Goal: Task Accomplishment & Management: Use online tool/utility

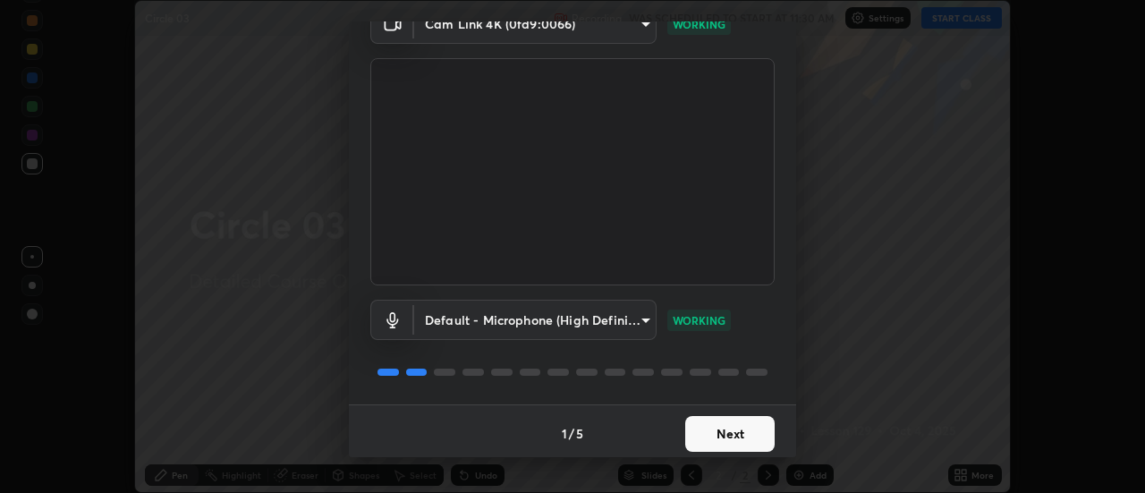
scroll to position [94, 0]
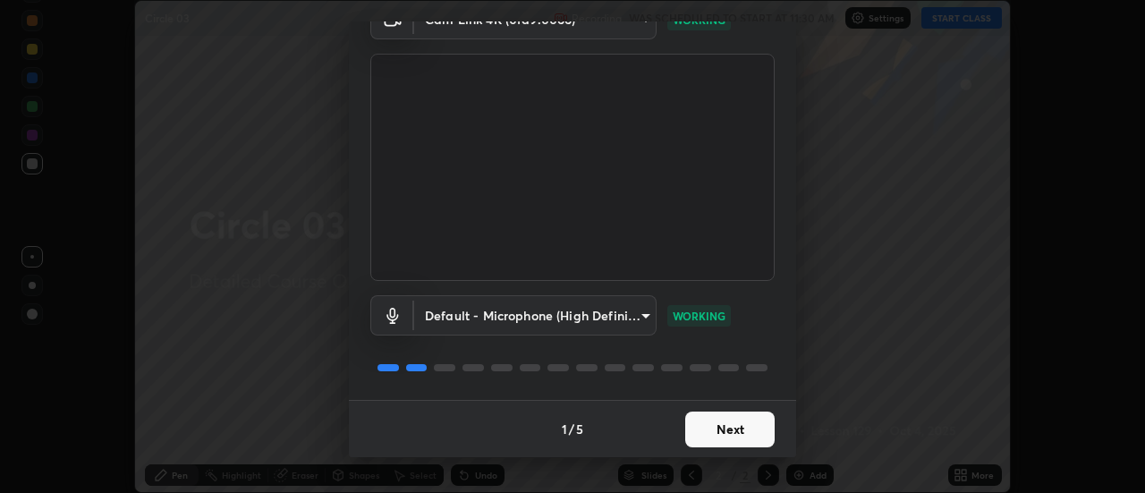
click at [748, 431] on button "Next" at bounding box center [729, 430] width 89 height 36
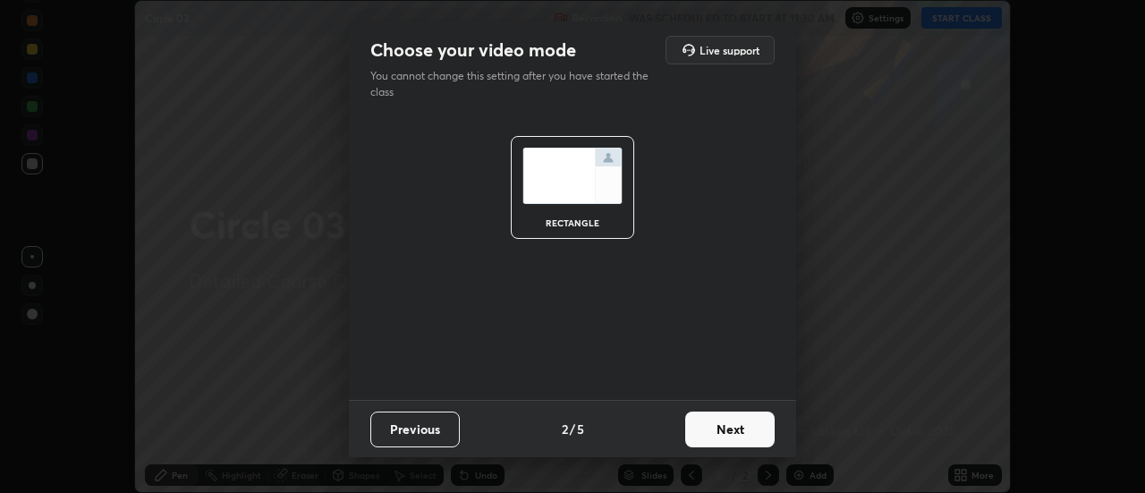
click at [751, 430] on button "Next" at bounding box center [729, 430] width 89 height 36
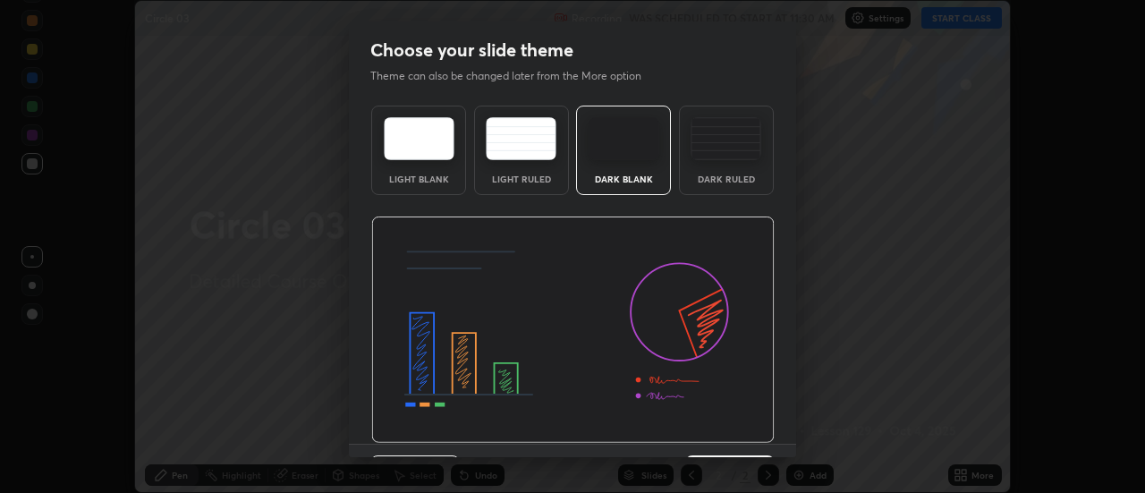
scroll to position [44, 0]
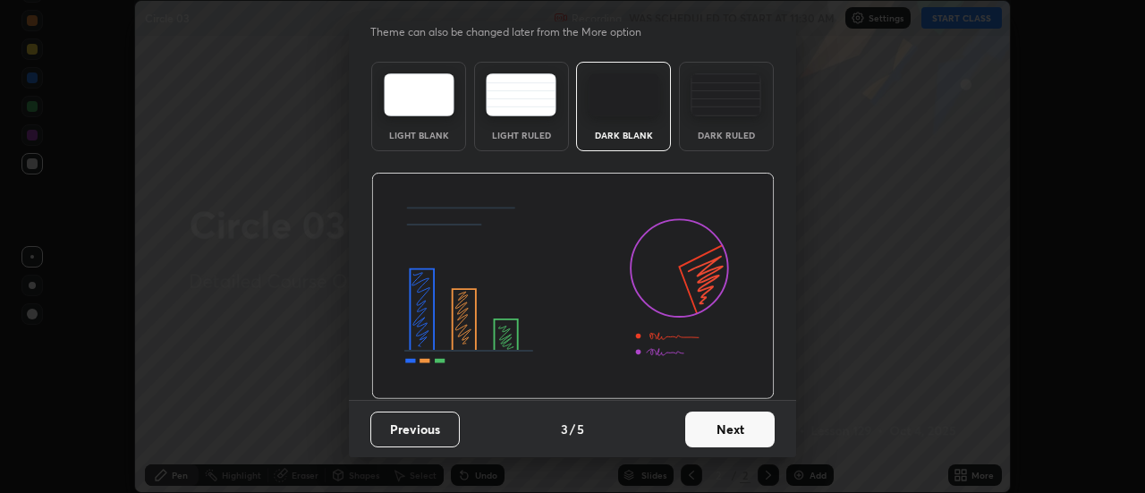
click at [750, 429] on button "Next" at bounding box center [729, 430] width 89 height 36
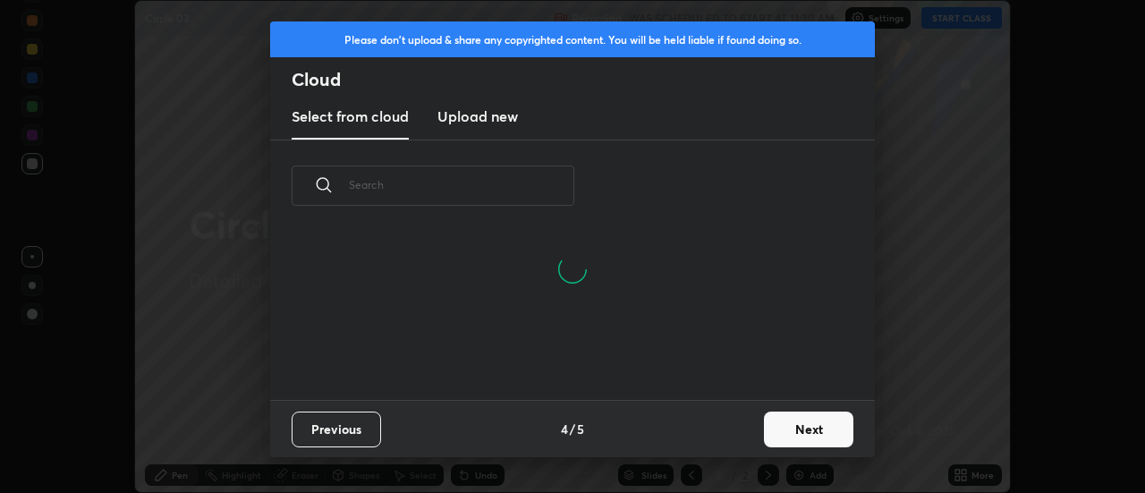
scroll to position [6, 10]
click at [787, 425] on button "Next" at bounding box center [808, 430] width 89 height 36
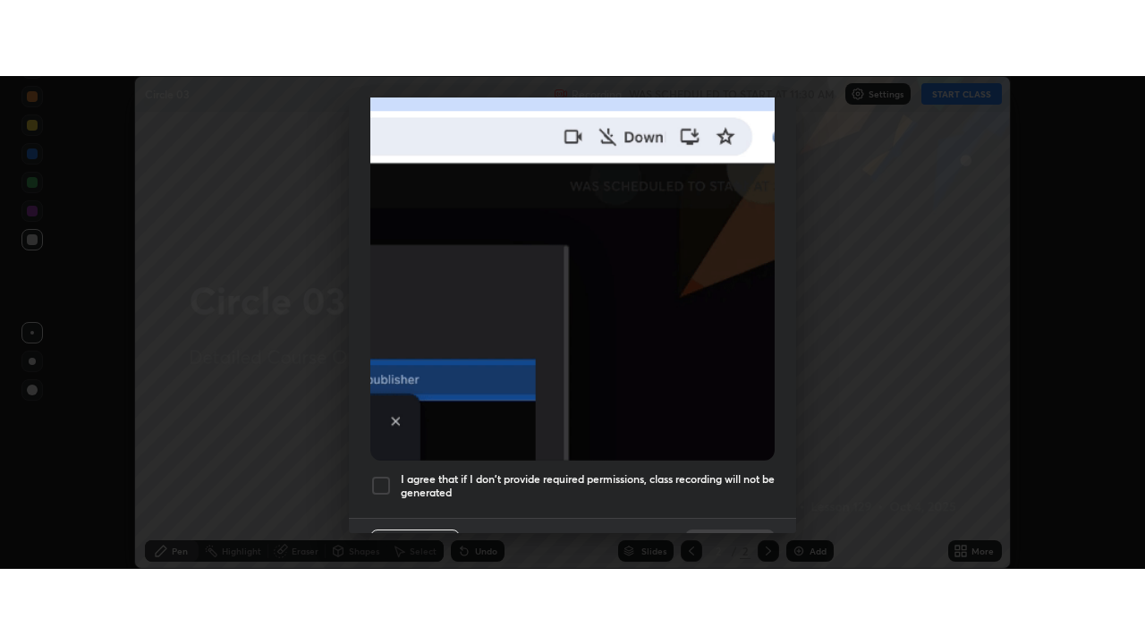
scroll to position [459, 0]
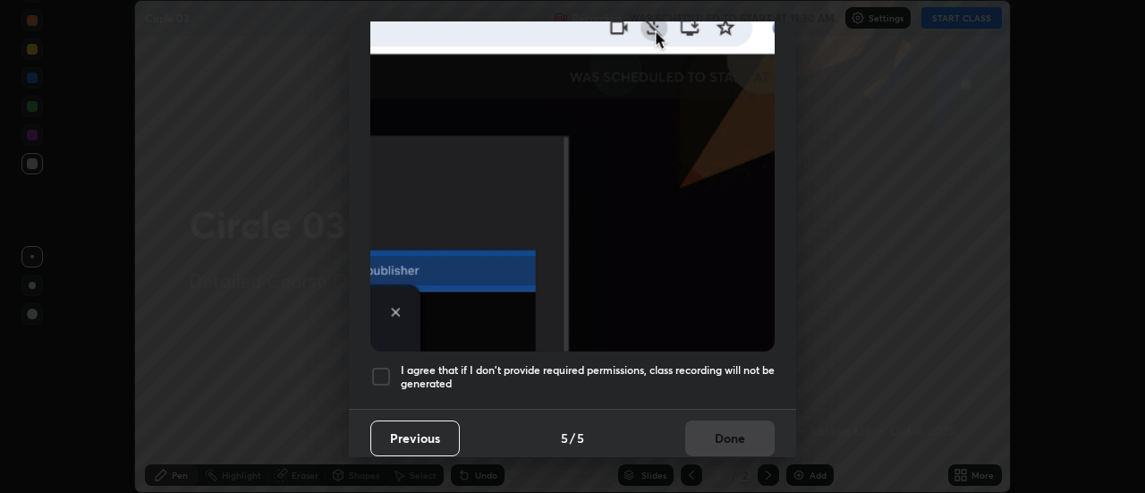
click at [384, 366] on div at bounding box center [380, 376] width 21 height 21
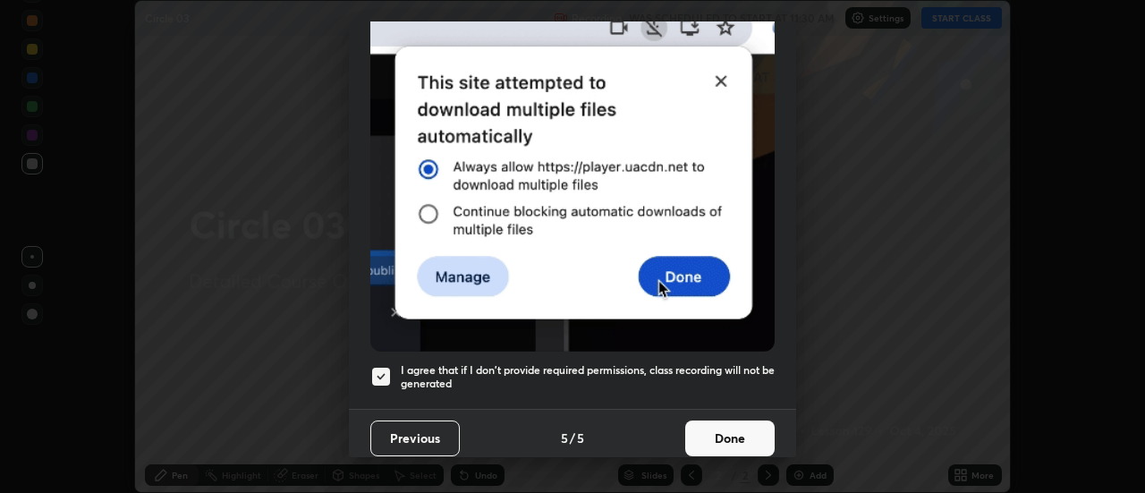
click at [732, 421] on button "Done" at bounding box center [729, 439] width 89 height 36
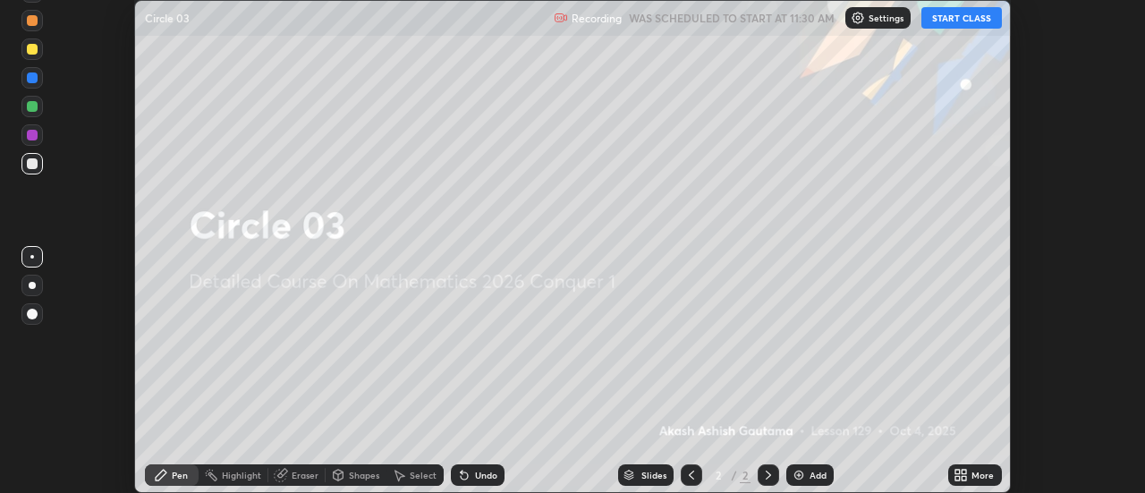
click at [955, 15] on button "START CLASS" at bounding box center [962, 17] width 81 height 21
click at [968, 474] on icon at bounding box center [961, 475] width 14 height 14
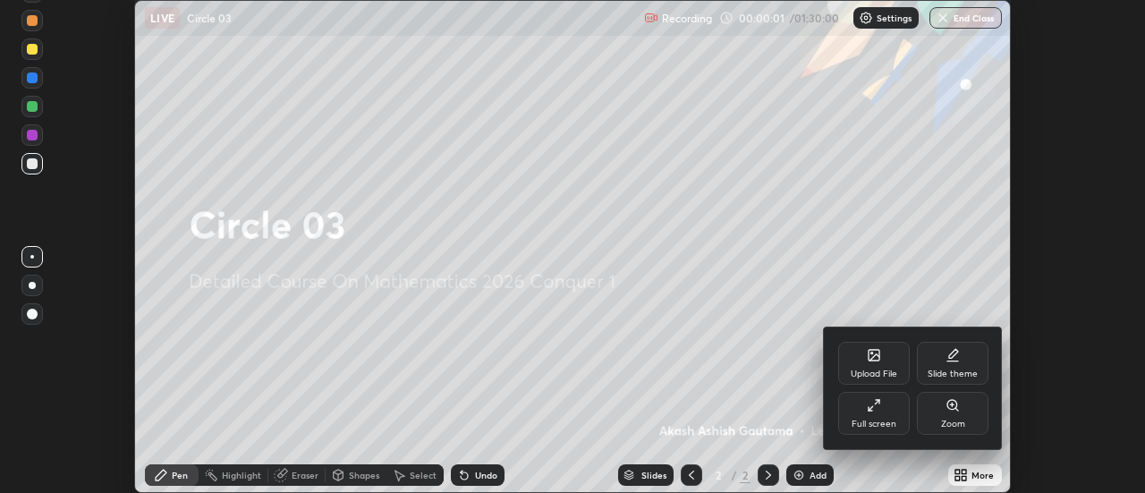
click at [896, 411] on div "Full screen" at bounding box center [874, 413] width 72 height 43
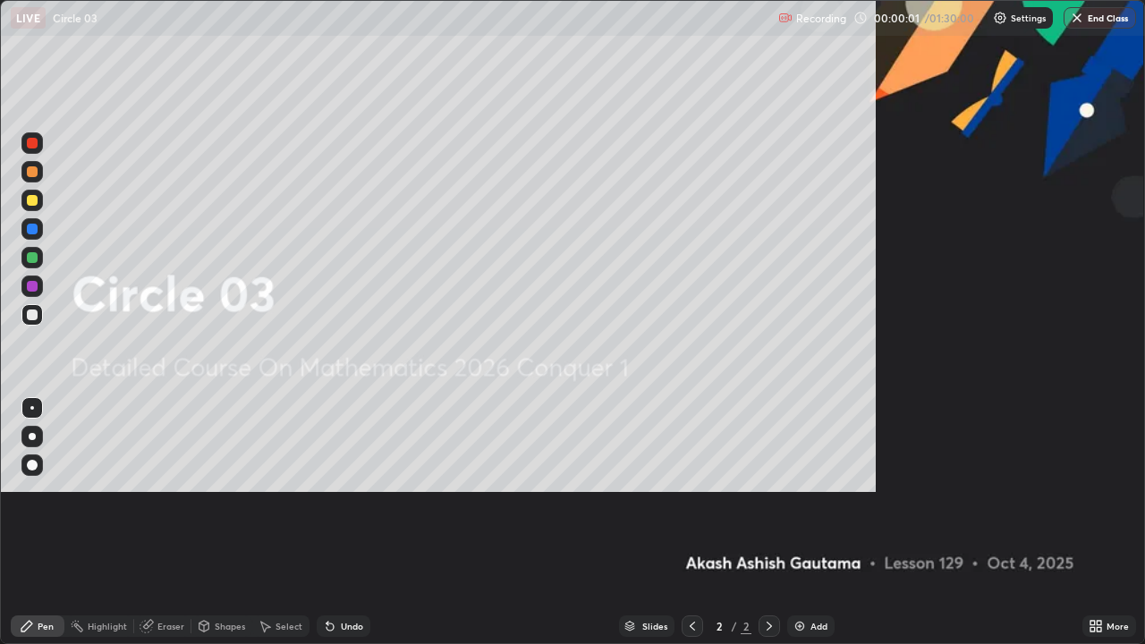
scroll to position [644, 1145]
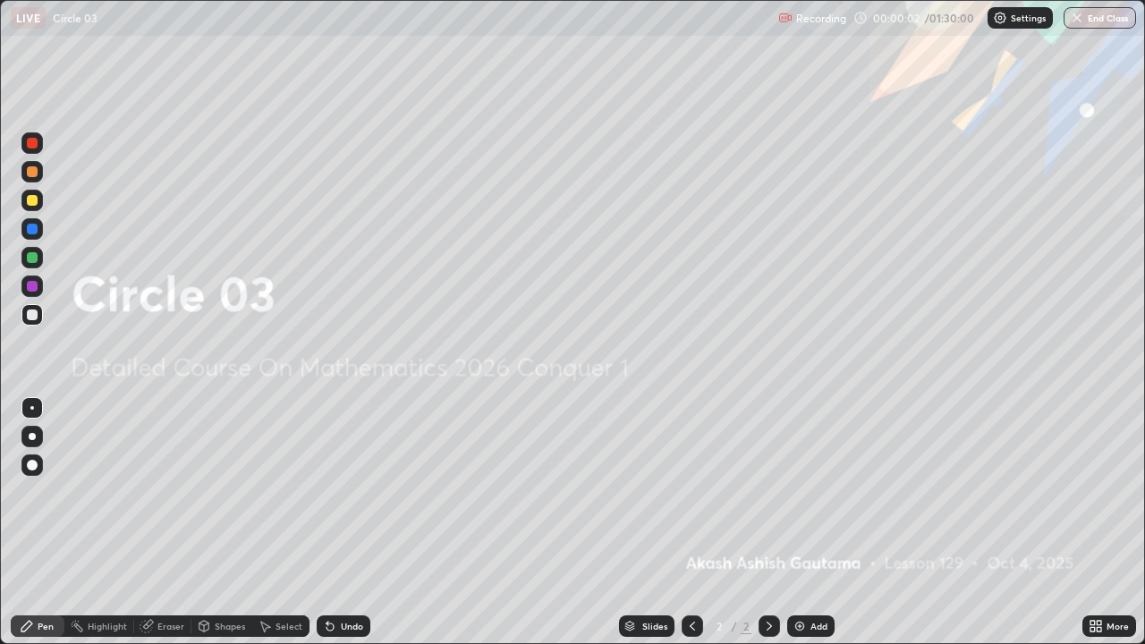
click at [811, 492] on div "Add" at bounding box center [819, 626] width 17 height 9
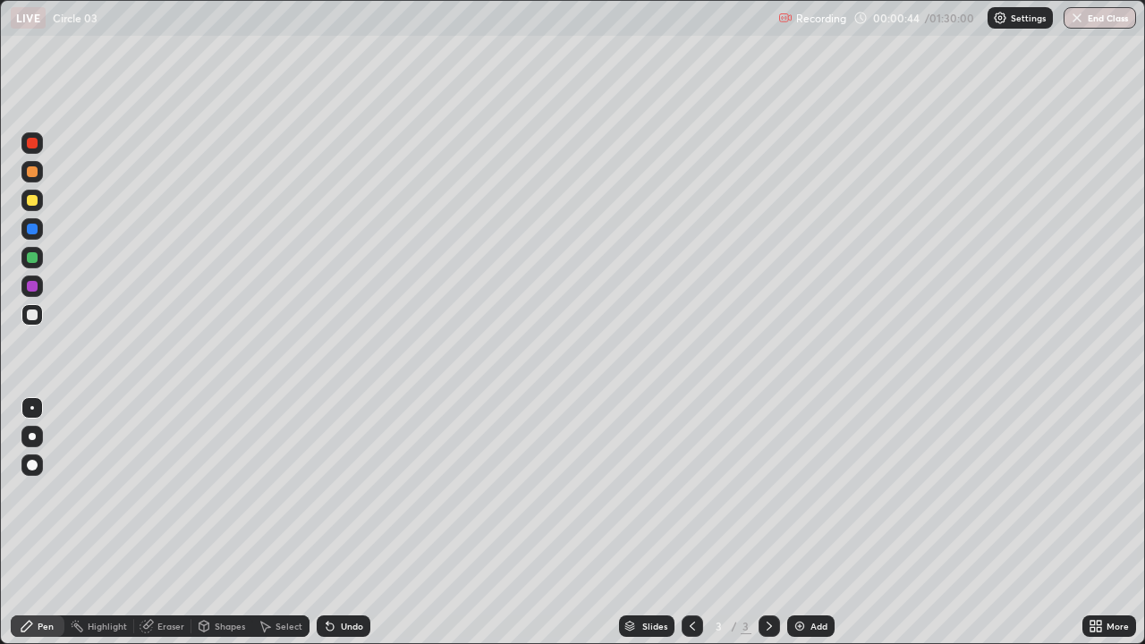
click at [36, 428] on div at bounding box center [31, 436] width 21 height 21
click at [35, 204] on div at bounding box center [32, 200] width 11 height 11
click at [33, 315] on div at bounding box center [32, 315] width 11 height 11
click at [812, 492] on div "Add" at bounding box center [819, 626] width 17 height 9
click at [295, 492] on div "Select" at bounding box center [289, 626] width 27 height 9
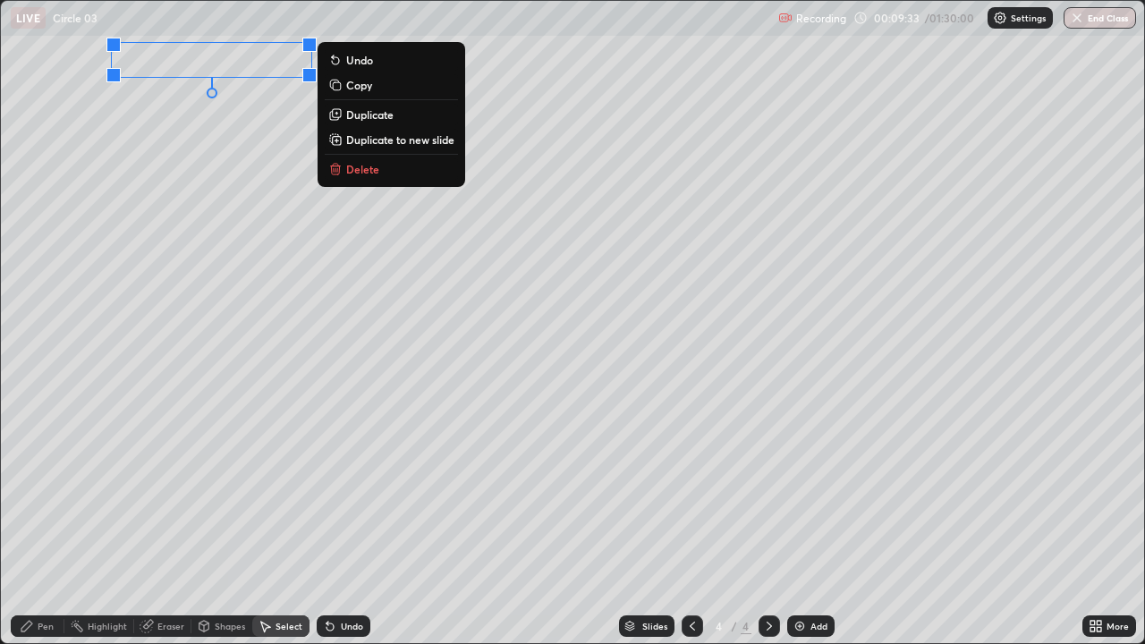
click at [361, 171] on p "Delete" at bounding box center [362, 169] width 33 height 14
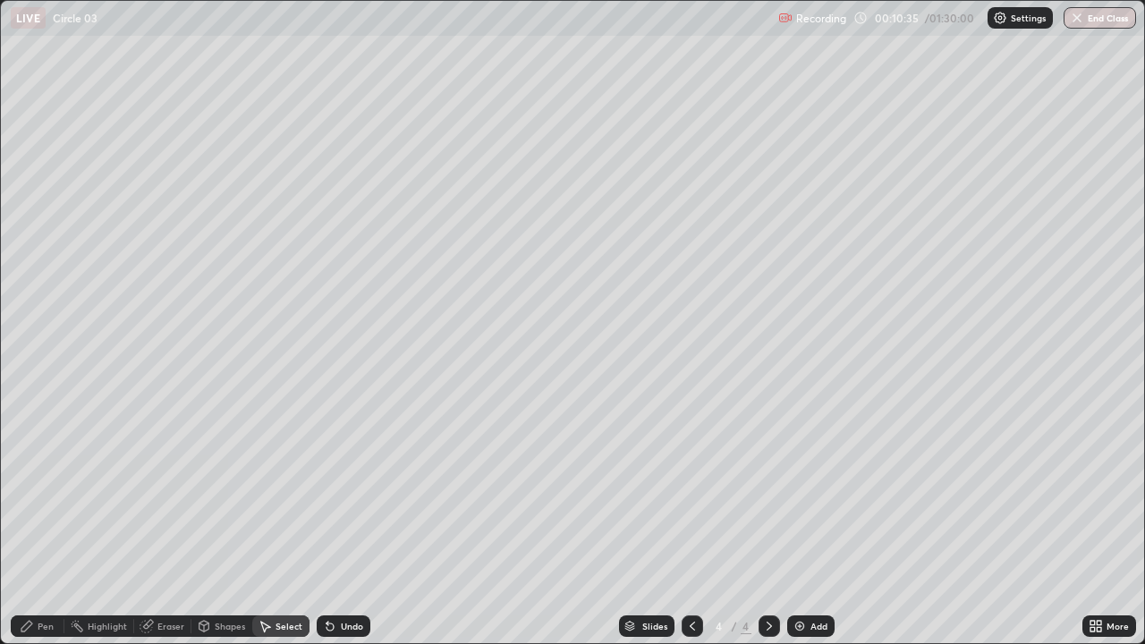
click at [36, 492] on div "Pen" at bounding box center [38, 626] width 54 height 21
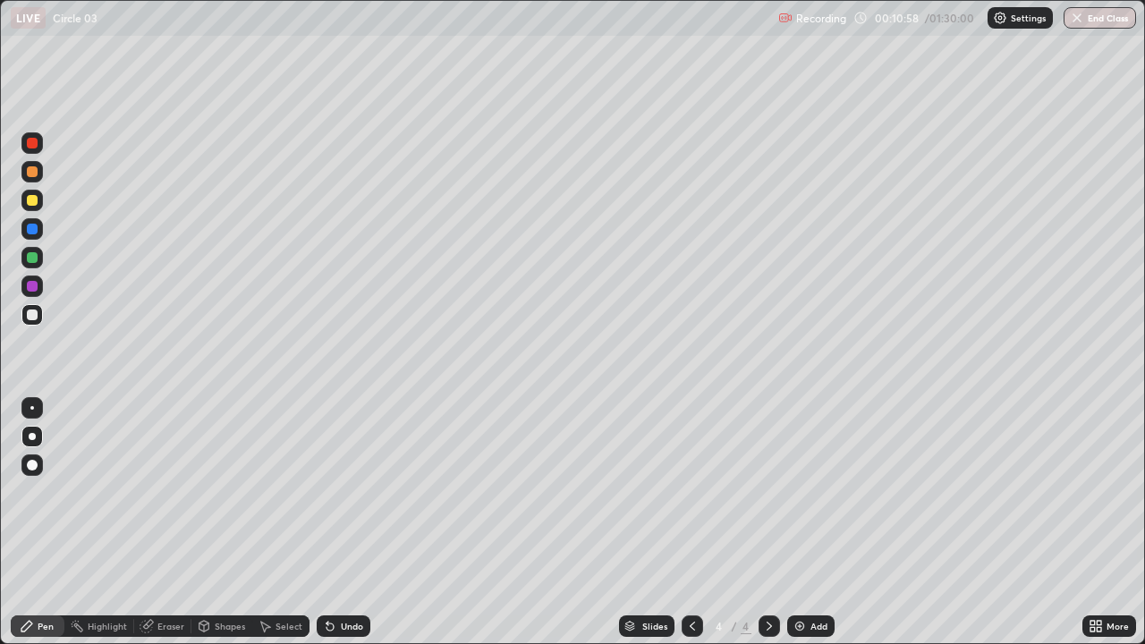
click at [341, 492] on div "Undo" at bounding box center [352, 626] width 22 height 9
click at [336, 492] on div "Undo" at bounding box center [344, 626] width 54 height 21
click at [338, 492] on div "Undo" at bounding box center [344, 626] width 54 height 21
click at [340, 492] on div "Undo" at bounding box center [344, 626] width 54 height 21
click at [343, 492] on div "Undo" at bounding box center [344, 626] width 54 height 21
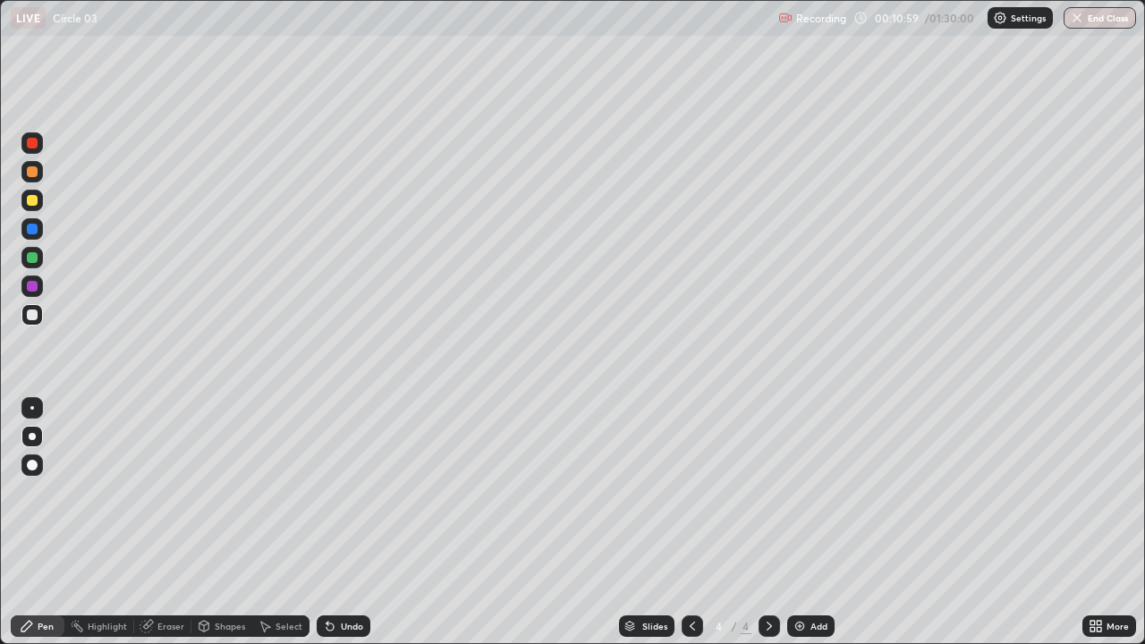
click at [341, 492] on div "Undo" at bounding box center [344, 626] width 54 height 21
click at [342, 492] on div "Undo" at bounding box center [344, 626] width 54 height 21
click at [343, 492] on div "Undo" at bounding box center [344, 626] width 54 height 21
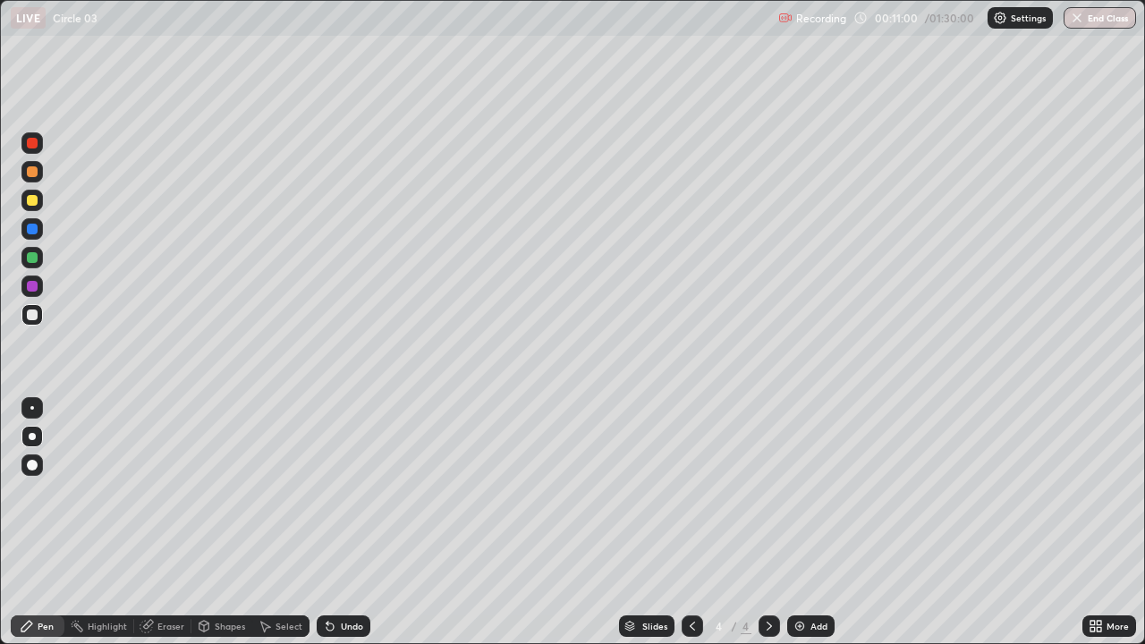
click at [344, 492] on div "Undo" at bounding box center [344, 626] width 54 height 21
click at [342, 492] on div "Undo" at bounding box center [344, 626] width 54 height 21
click at [343, 492] on div "Undo" at bounding box center [344, 626] width 54 height 21
click at [344, 492] on div "Undo" at bounding box center [344, 626] width 54 height 21
click at [345, 492] on div "Undo" at bounding box center [344, 626] width 54 height 21
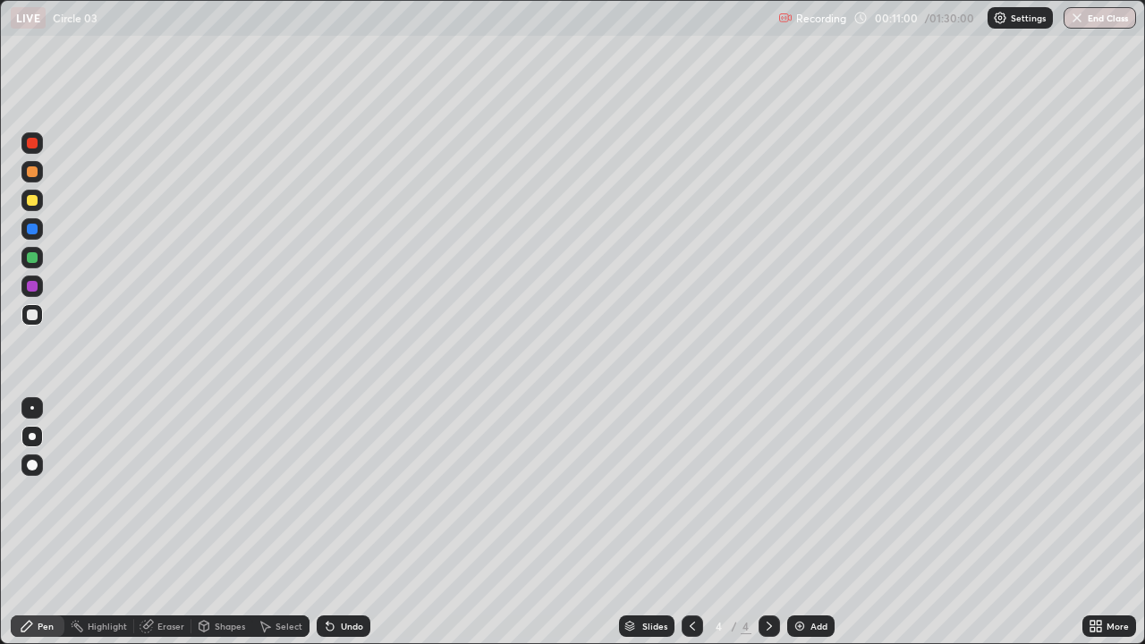
click at [345, 492] on div "Undo" at bounding box center [344, 626] width 54 height 21
click at [328, 492] on icon at bounding box center [330, 627] width 7 height 7
click at [333, 492] on icon at bounding box center [330, 626] width 14 height 14
click at [335, 492] on div "Undo" at bounding box center [344, 626] width 54 height 21
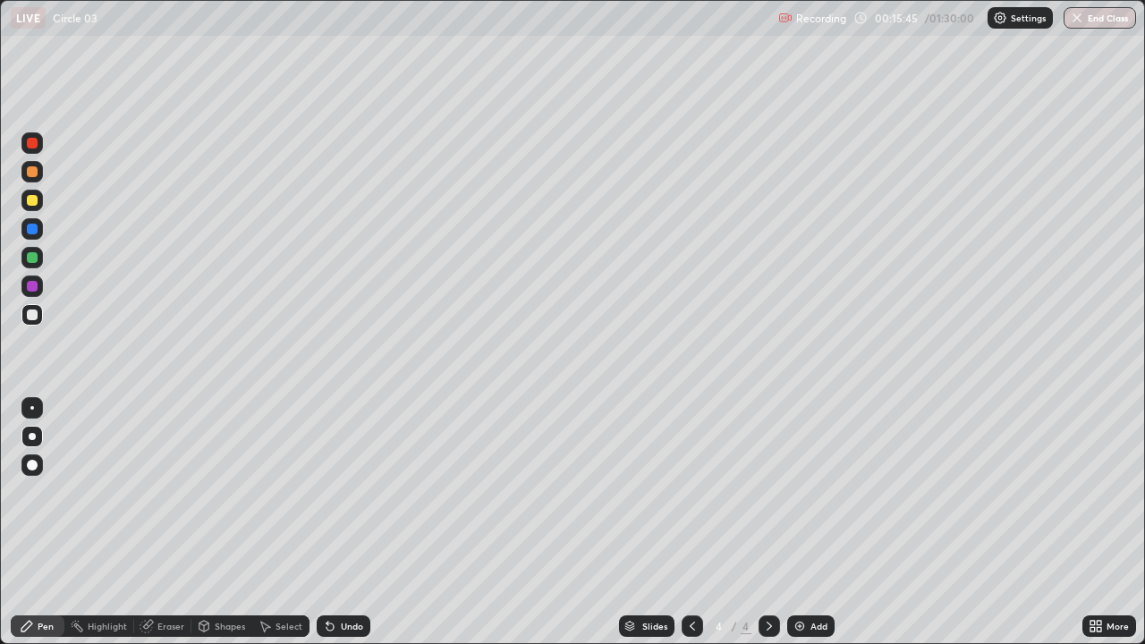
click at [346, 492] on div "Undo" at bounding box center [344, 626] width 54 height 21
click at [164, 492] on div "Eraser" at bounding box center [170, 626] width 27 height 9
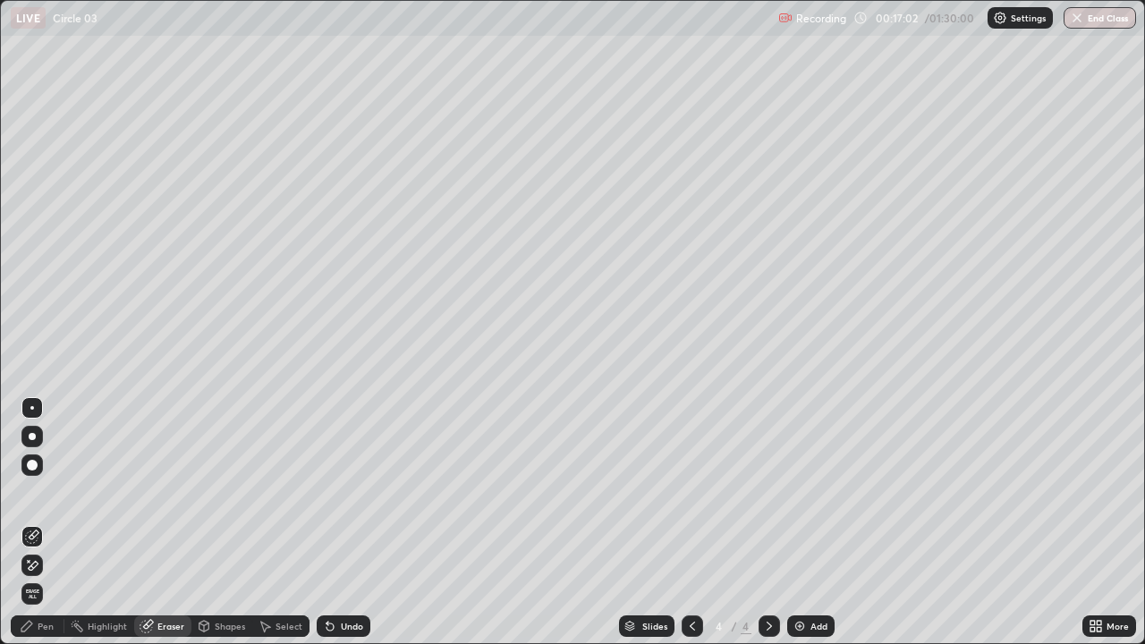
click at [54, 492] on div "Pen" at bounding box center [38, 626] width 54 height 21
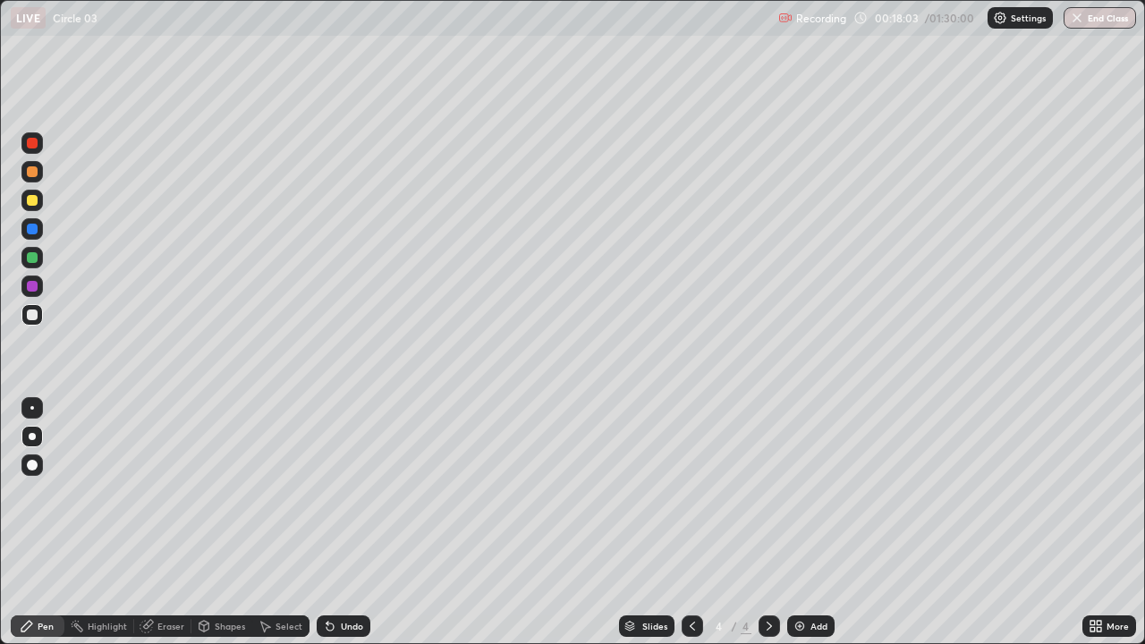
click at [335, 492] on icon at bounding box center [330, 626] width 14 height 14
click at [816, 492] on div "Add" at bounding box center [819, 626] width 17 height 9
click at [343, 492] on div "Undo" at bounding box center [352, 626] width 22 height 9
click at [343, 492] on div "Undo" at bounding box center [344, 626] width 54 height 21
click at [36, 202] on div at bounding box center [32, 200] width 11 height 11
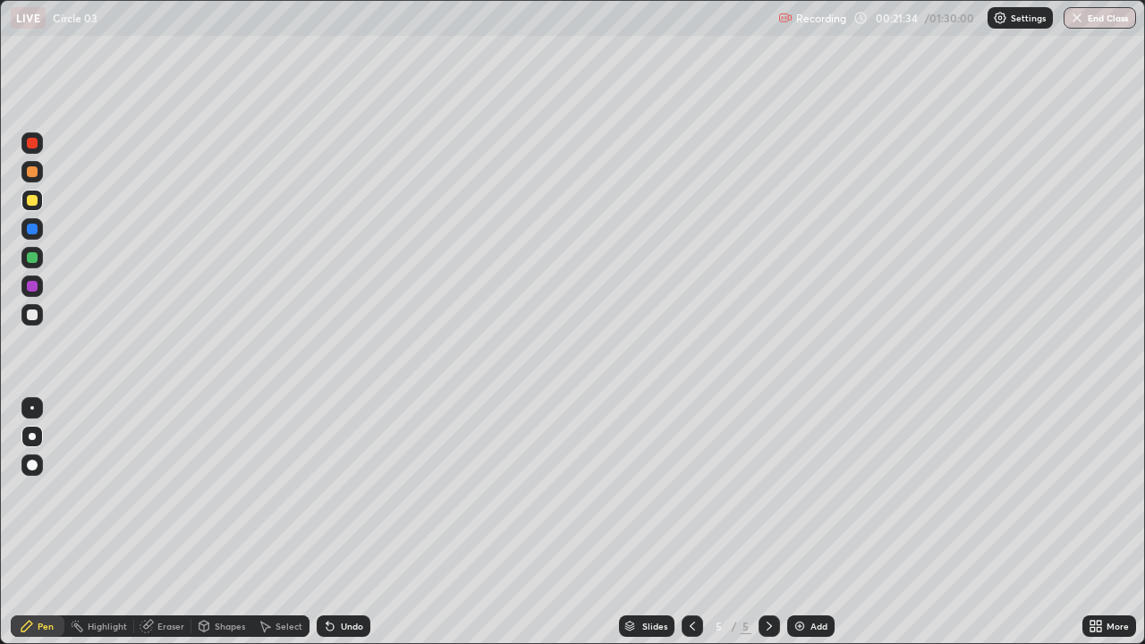
click at [35, 257] on div at bounding box center [32, 257] width 11 height 11
click at [35, 315] on div at bounding box center [32, 315] width 11 height 11
click at [342, 492] on div "Undo" at bounding box center [352, 626] width 22 height 9
click at [41, 255] on div at bounding box center [31, 257] width 21 height 21
click at [36, 316] on div at bounding box center [32, 315] width 11 height 11
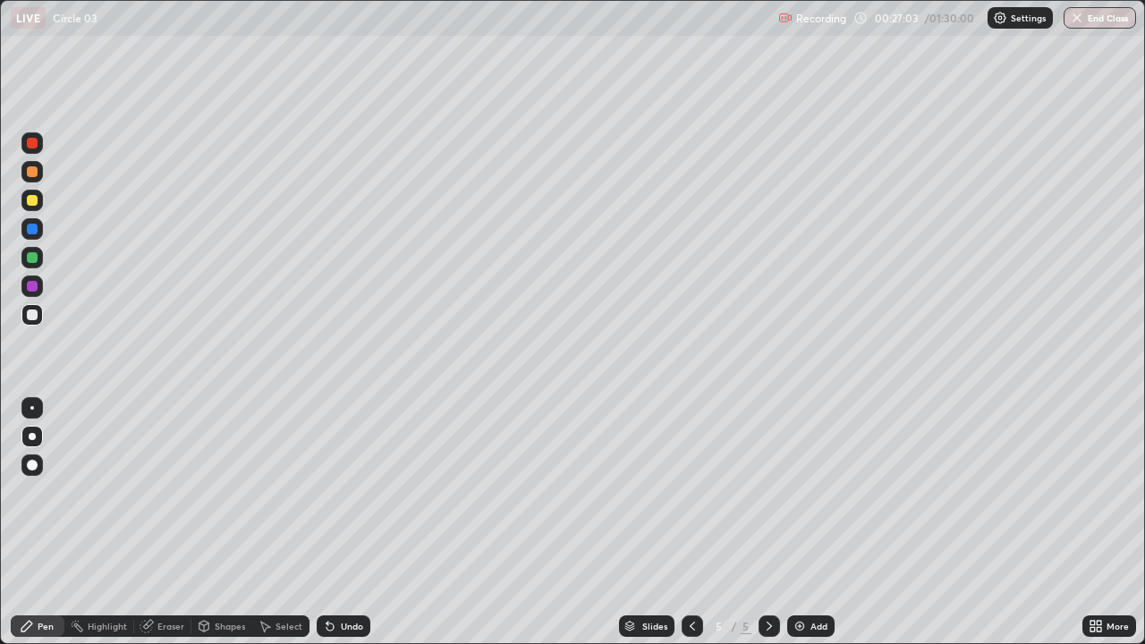
click at [345, 492] on div "Undo" at bounding box center [352, 626] width 22 height 9
click at [341, 492] on div "Undo" at bounding box center [352, 626] width 22 height 9
click at [335, 492] on div "Undo" at bounding box center [344, 626] width 54 height 21
click at [816, 492] on div "Add" at bounding box center [819, 626] width 17 height 9
click at [159, 492] on div "Eraser" at bounding box center [170, 626] width 27 height 9
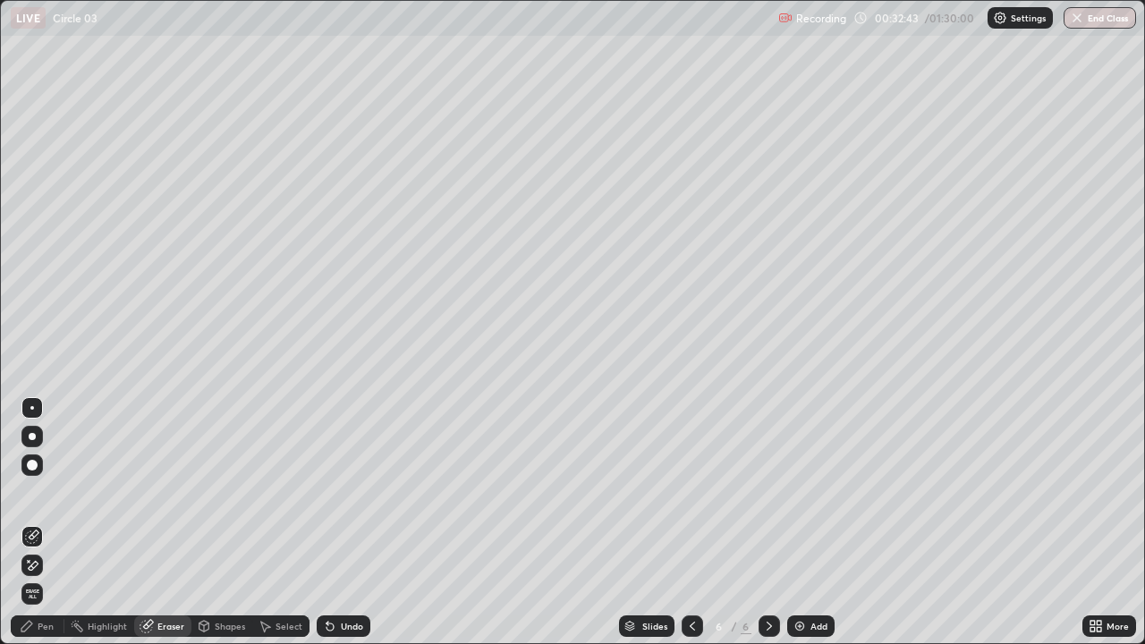
click at [39, 492] on div "Pen" at bounding box center [46, 626] width 16 height 9
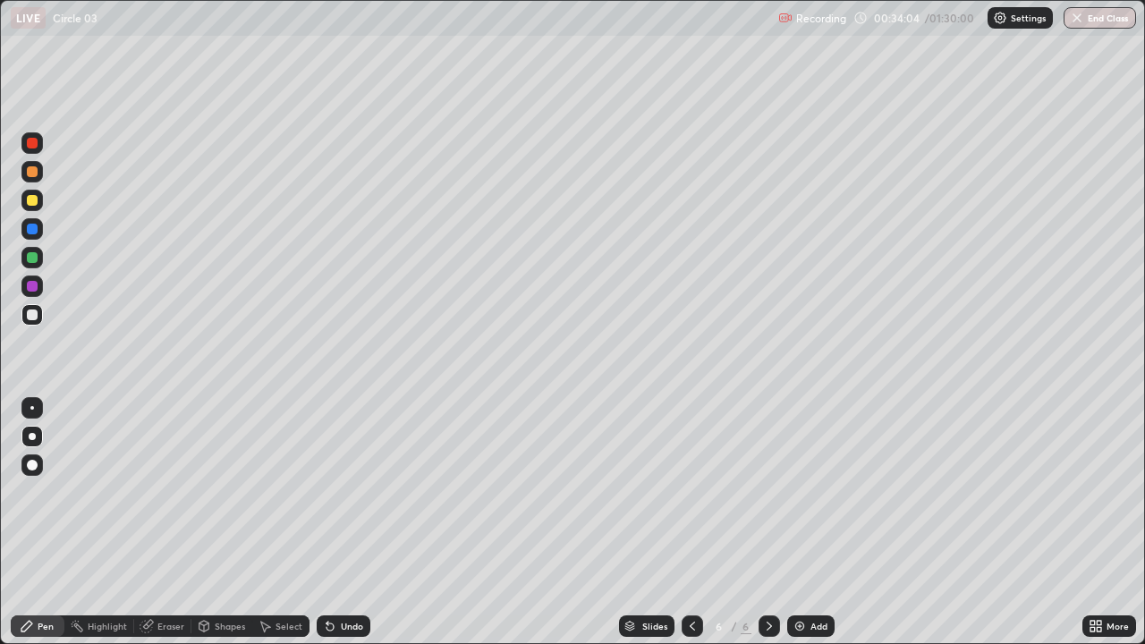
click at [323, 492] on icon at bounding box center [330, 626] width 14 height 14
click at [326, 492] on icon at bounding box center [330, 626] width 14 height 14
click at [343, 492] on div "Undo" at bounding box center [344, 626] width 54 height 21
click at [345, 492] on div "Undo" at bounding box center [344, 626] width 54 height 21
click at [346, 492] on div "Undo" at bounding box center [352, 626] width 22 height 9
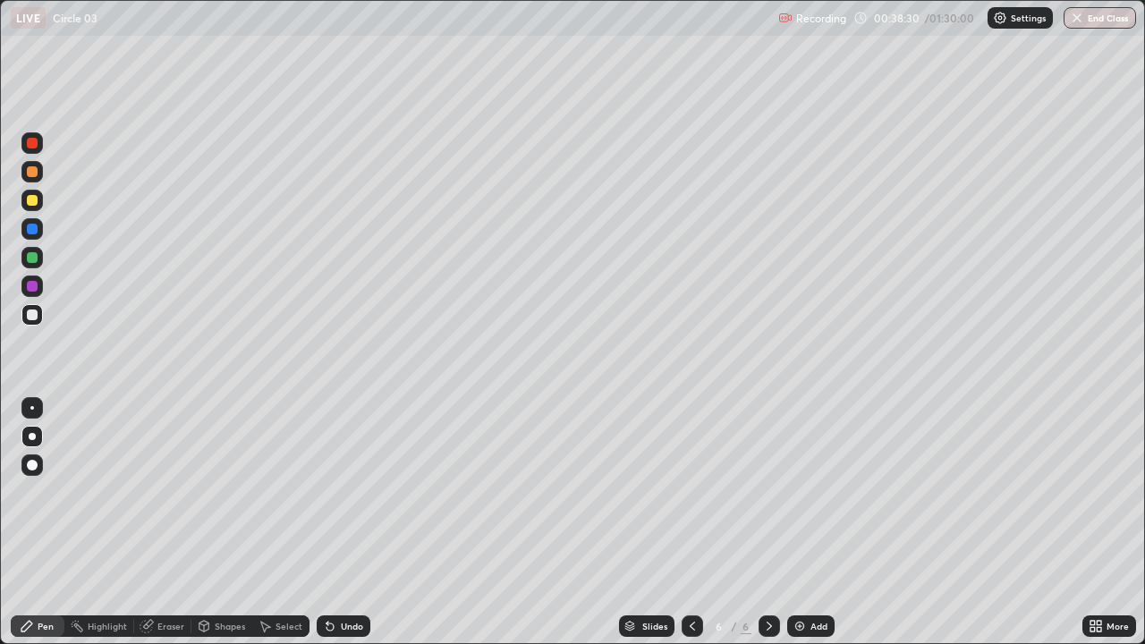
click at [348, 492] on div "Undo" at bounding box center [352, 626] width 22 height 9
click at [159, 492] on div "Eraser" at bounding box center [170, 626] width 27 height 9
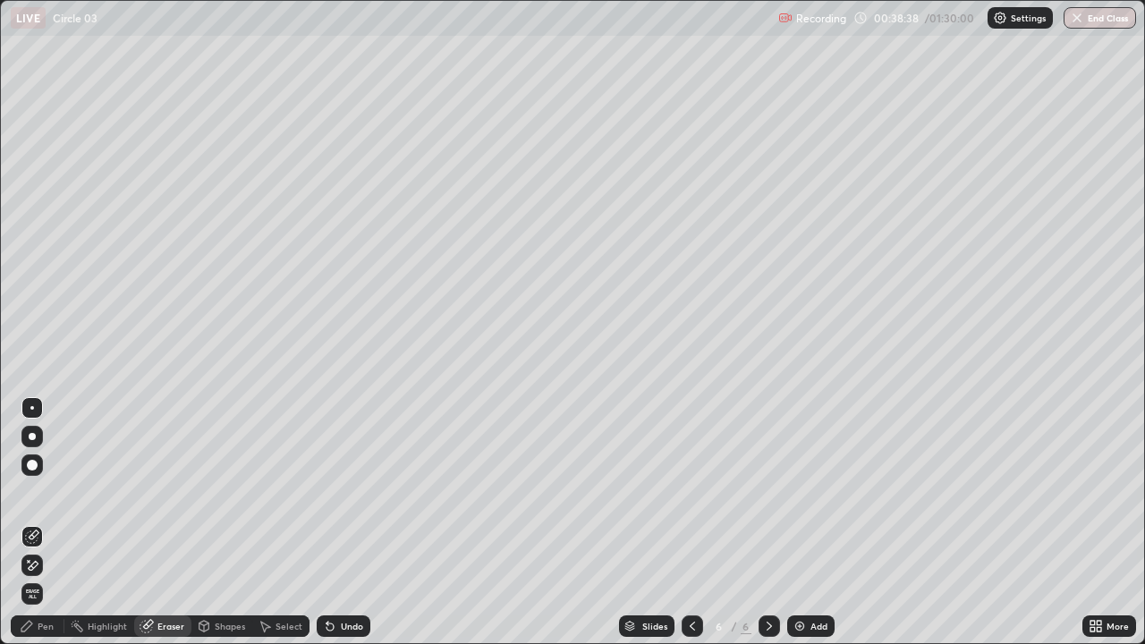
click at [37, 492] on div "Pen" at bounding box center [38, 626] width 54 height 21
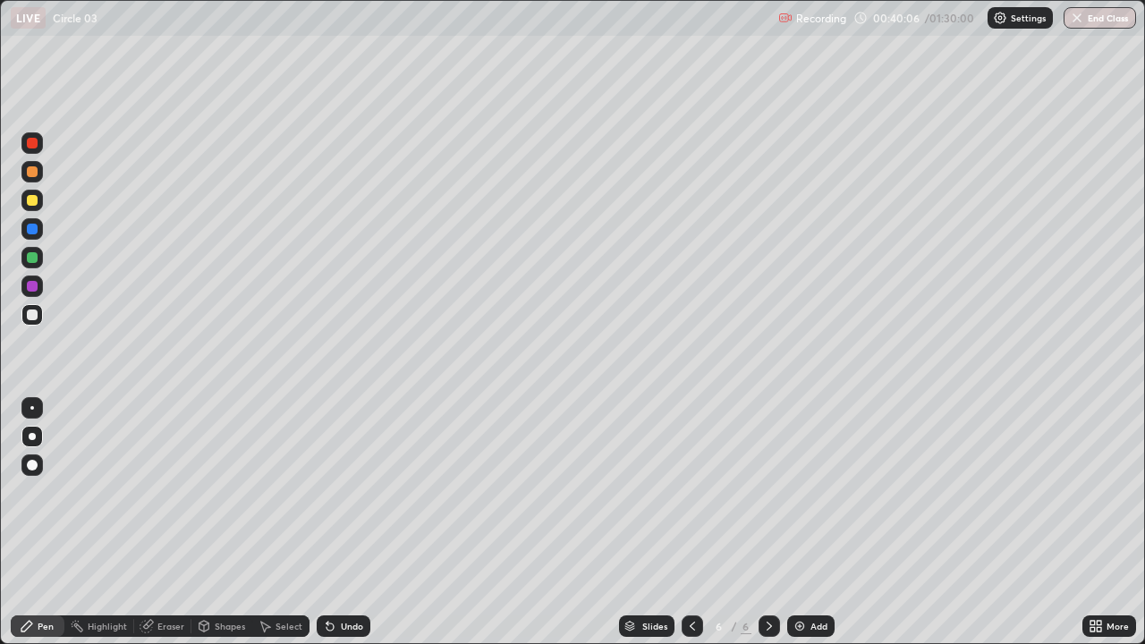
click at [341, 492] on div "Undo" at bounding box center [352, 626] width 22 height 9
click at [811, 492] on div "Add" at bounding box center [819, 626] width 17 height 9
click at [327, 492] on icon at bounding box center [328, 623] width 2 height 2
click at [165, 492] on div "Eraser" at bounding box center [170, 626] width 27 height 9
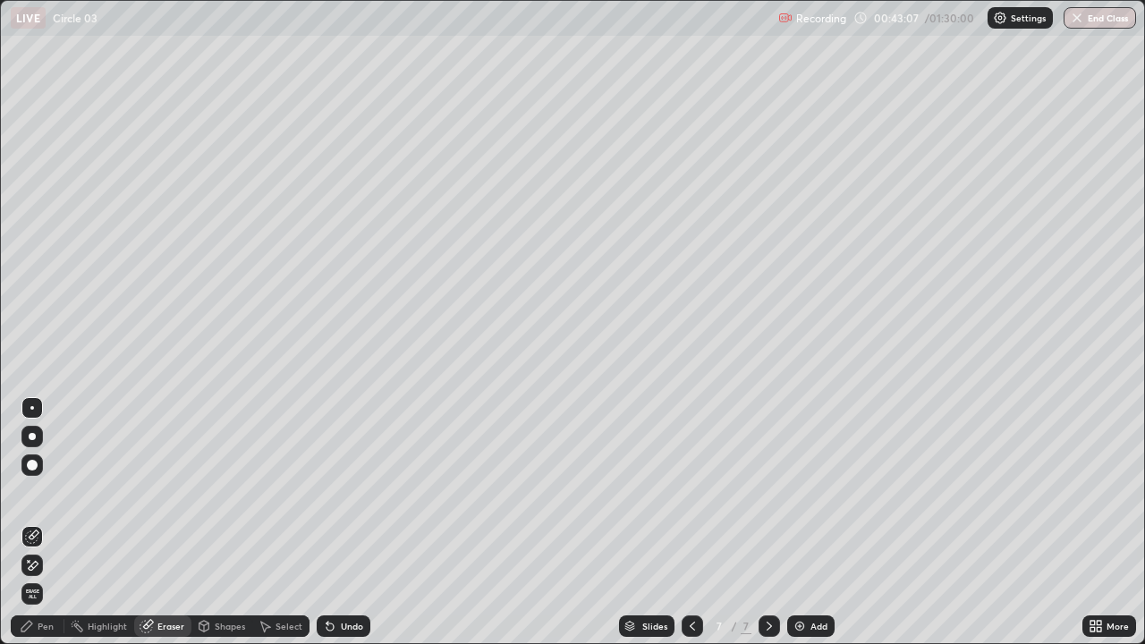
click at [45, 492] on div "Pen" at bounding box center [46, 626] width 16 height 9
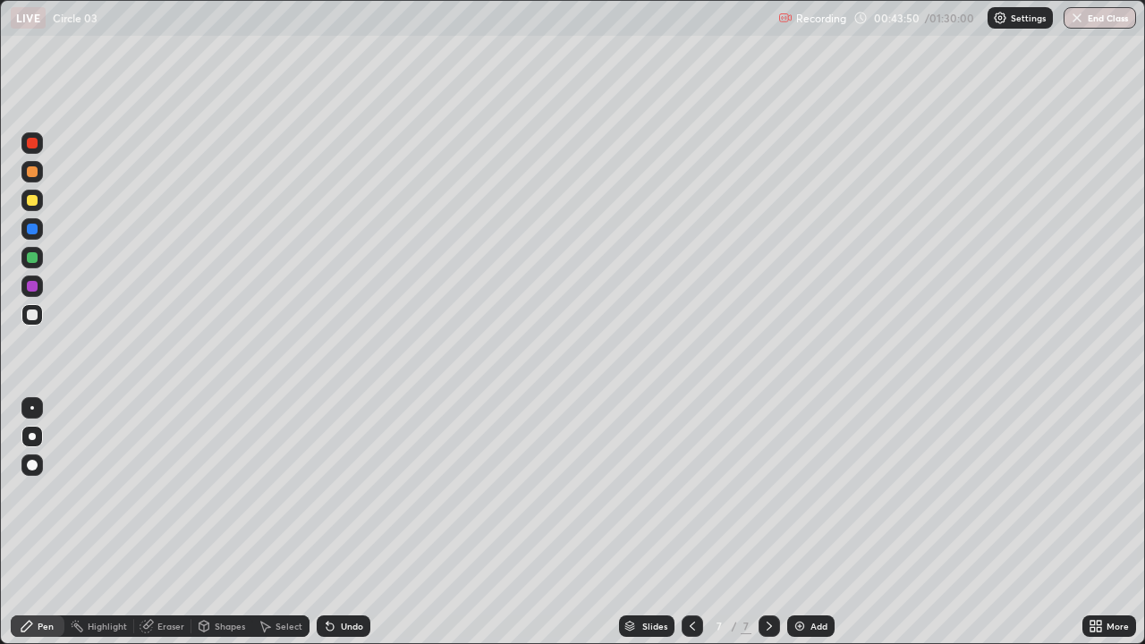
click at [690, 492] on icon at bounding box center [692, 626] width 5 height 9
click at [294, 492] on div "Select" at bounding box center [289, 626] width 27 height 9
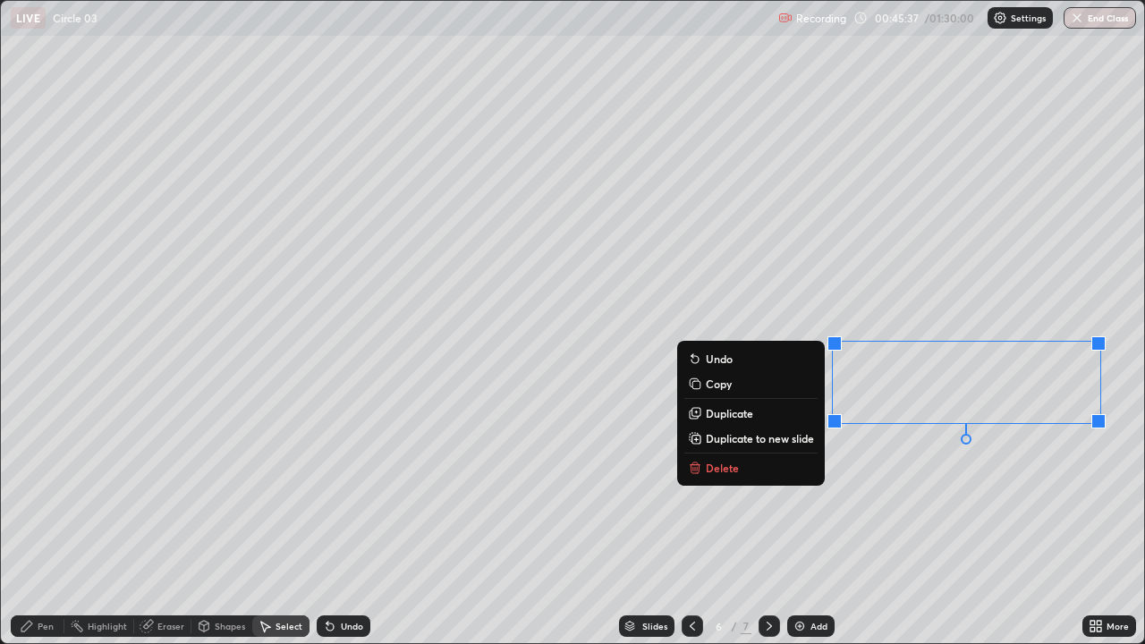
click at [1107, 492] on div "0 ° Undo Copy Duplicate Duplicate to new slide Delete" at bounding box center [573, 322] width 1144 height 643
click at [721, 382] on p "Copy" at bounding box center [719, 384] width 26 height 14
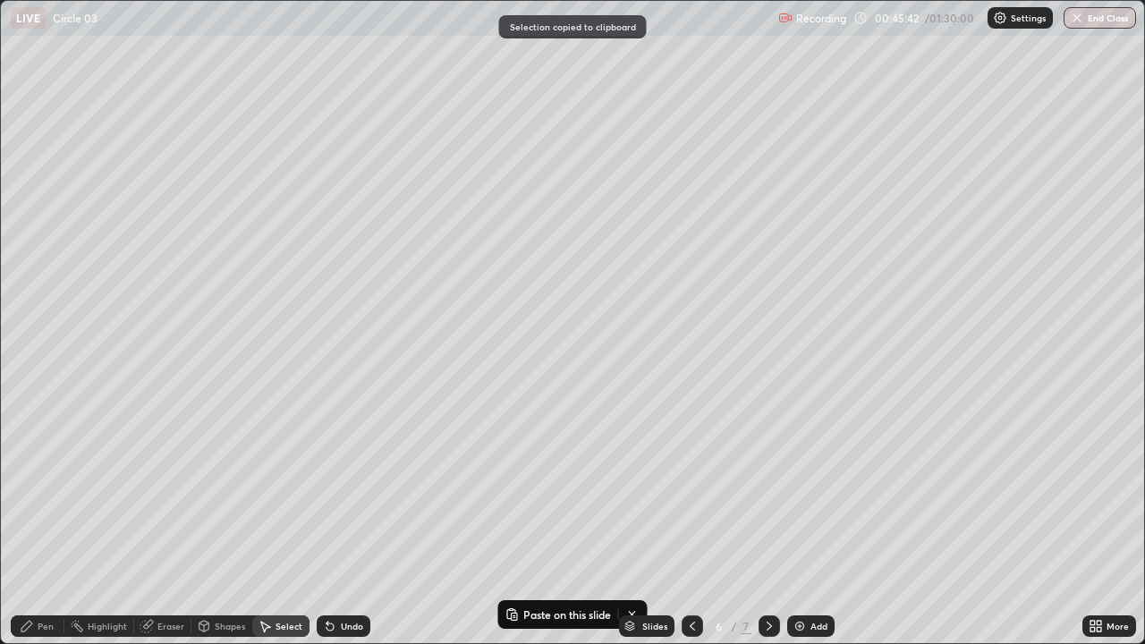
click at [768, 492] on icon at bounding box center [769, 626] width 14 height 14
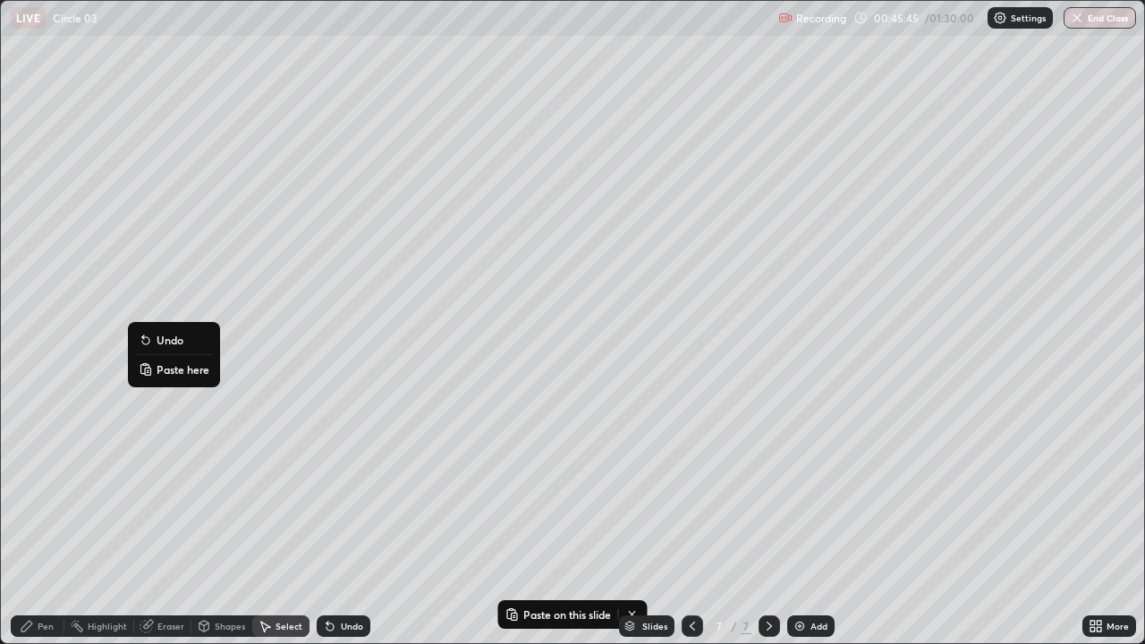
click at [171, 370] on p "Paste here" at bounding box center [183, 369] width 53 height 14
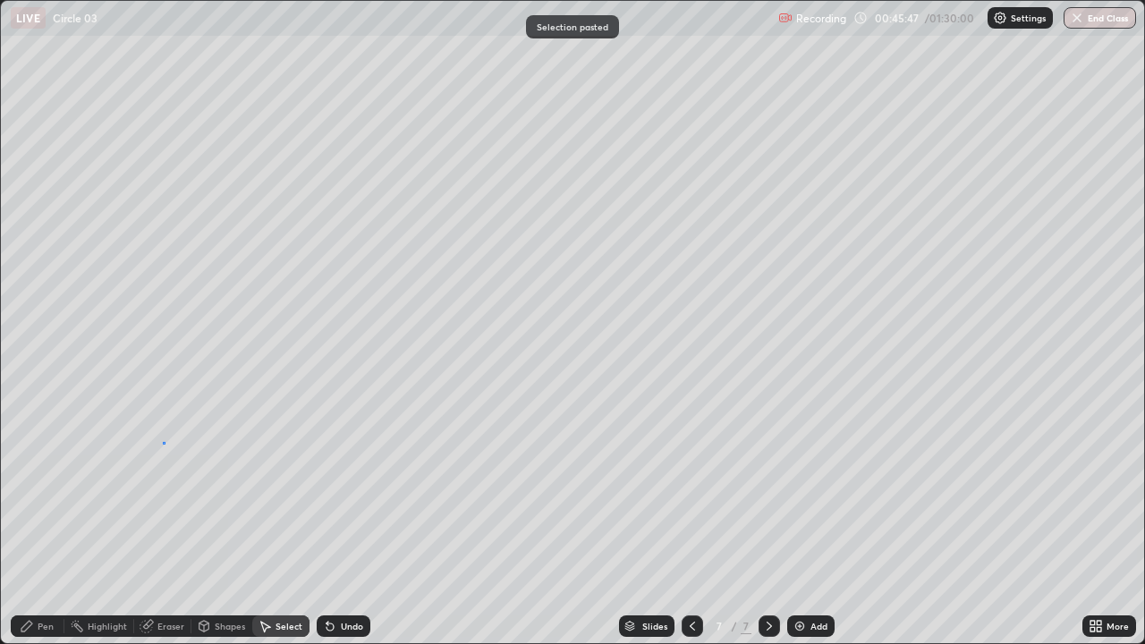
click at [163, 443] on div "0 ° Undo Copy Paste here Duplicate Duplicate to new slide Delete" at bounding box center [573, 322] width 1144 height 643
click at [149, 492] on icon at bounding box center [148, 624] width 10 height 9
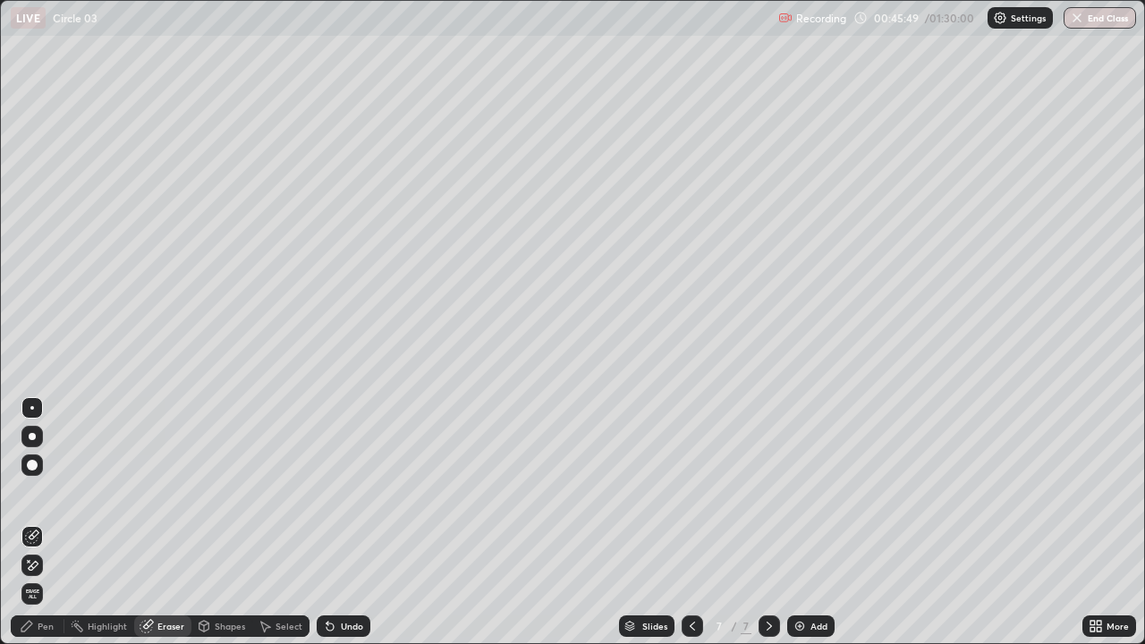
click at [33, 492] on icon at bounding box center [32, 565] width 14 height 15
click at [40, 492] on div "Pen" at bounding box center [46, 626] width 16 height 9
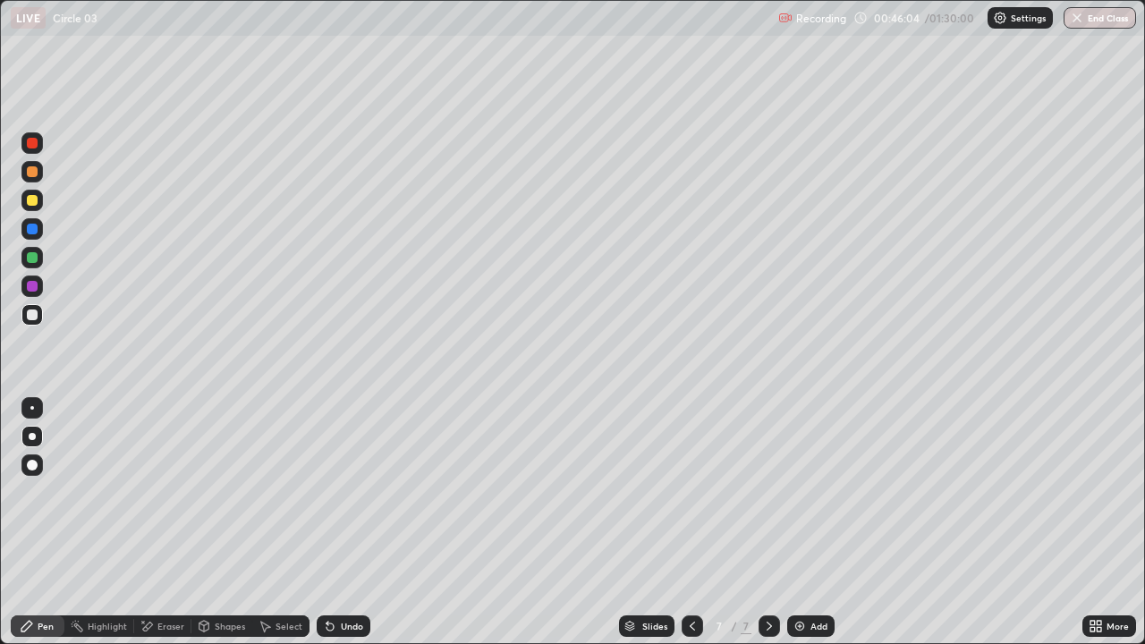
click at [329, 492] on icon at bounding box center [330, 627] width 7 height 7
click at [328, 492] on icon at bounding box center [330, 627] width 7 height 7
click at [331, 492] on icon at bounding box center [330, 626] width 14 height 14
click at [329, 492] on icon at bounding box center [330, 626] width 14 height 14
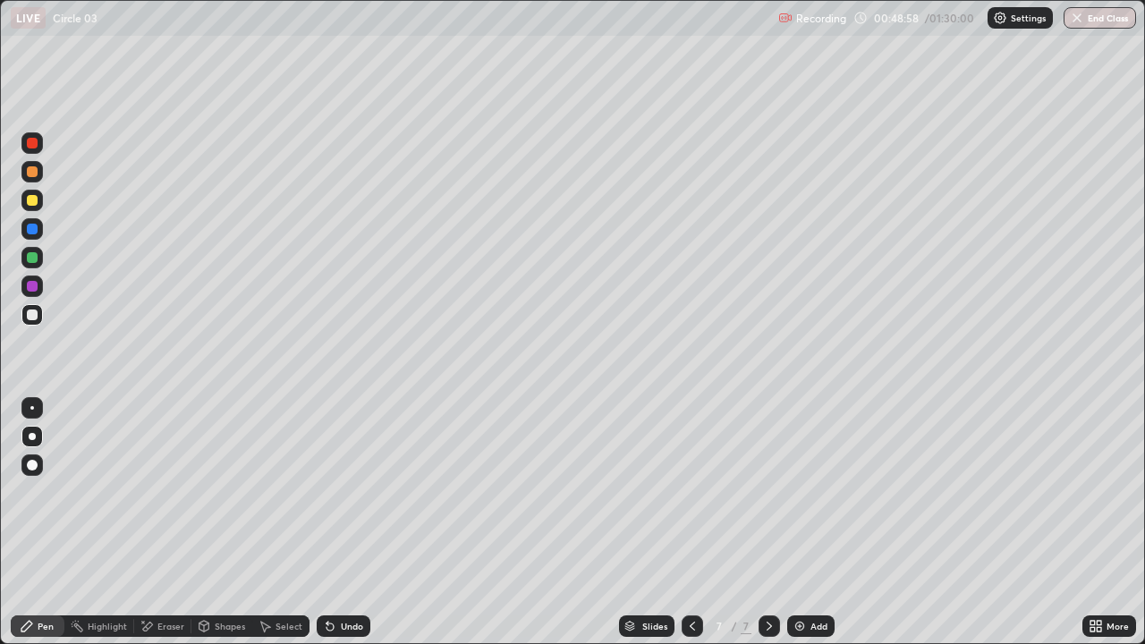
click at [332, 492] on icon at bounding box center [330, 626] width 14 height 14
click at [328, 492] on icon at bounding box center [330, 627] width 7 height 7
click at [277, 492] on div "Select" at bounding box center [289, 626] width 27 height 9
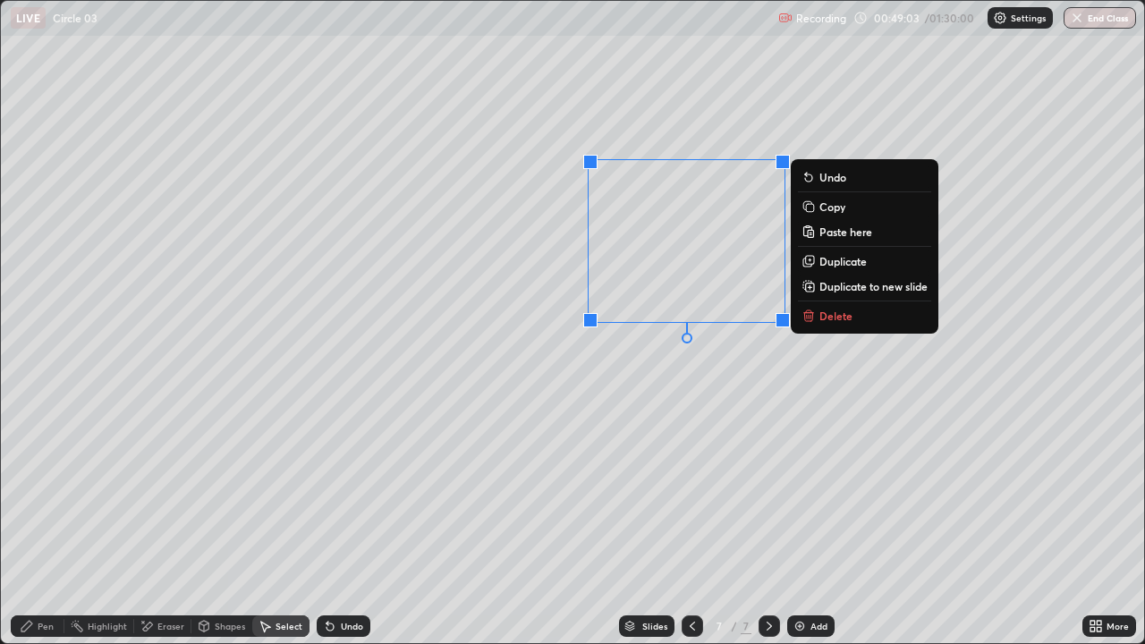
click at [674, 425] on div "0 ° Undo Copy Paste here Duplicate Duplicate to new slide Delete" at bounding box center [573, 322] width 1144 height 643
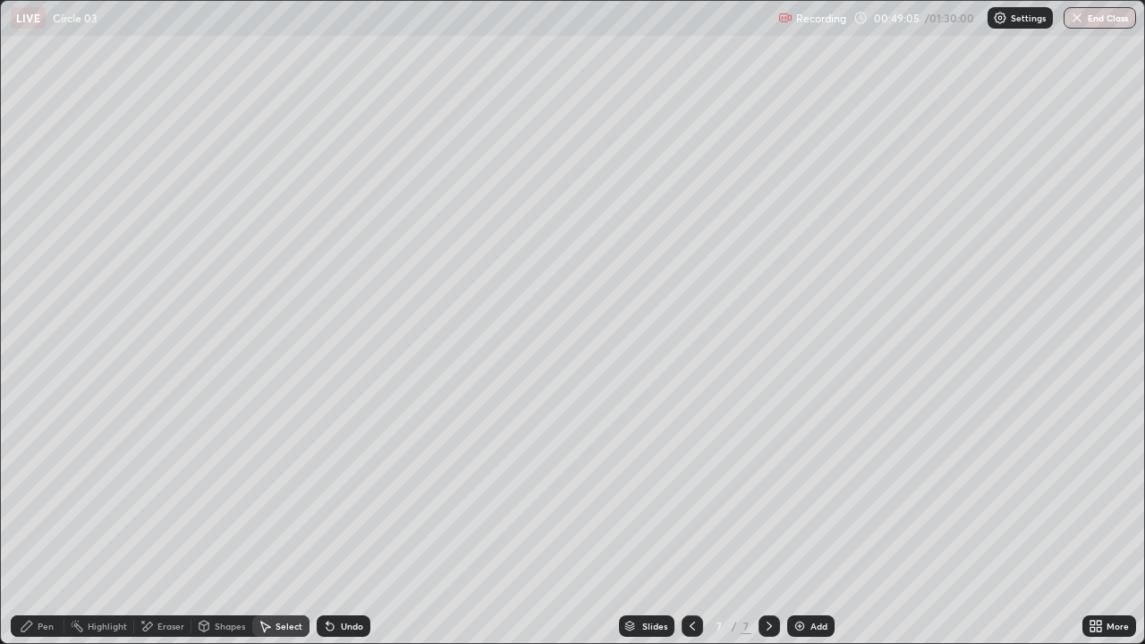
click at [153, 492] on icon at bounding box center [147, 626] width 14 height 15
click at [51, 492] on div "Pen" at bounding box center [46, 626] width 16 height 9
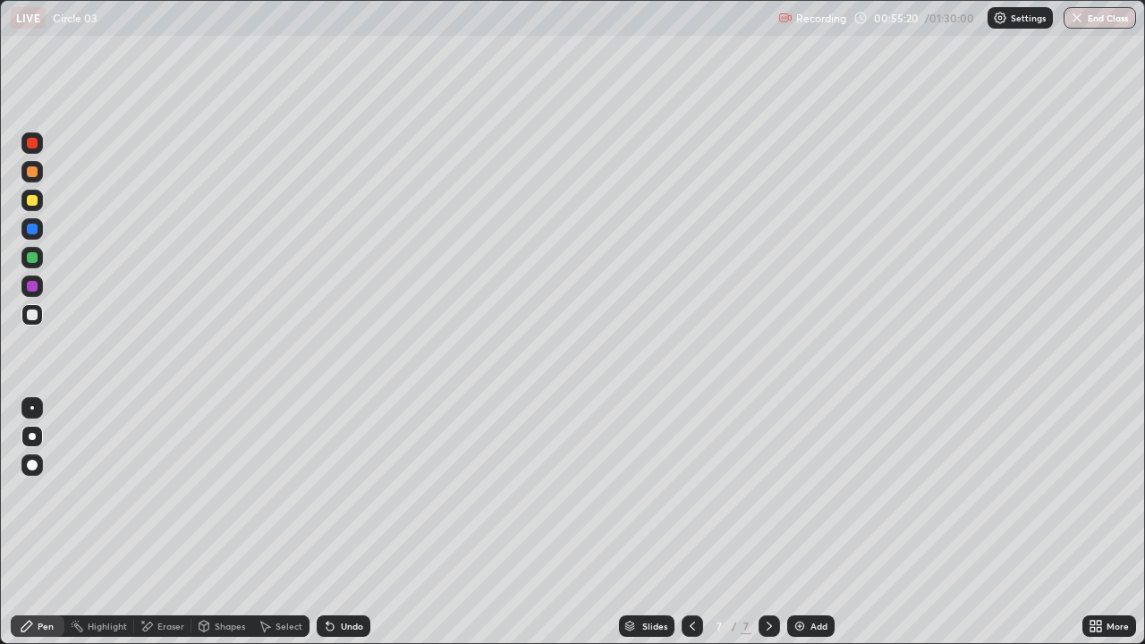
click at [819, 492] on div "Add" at bounding box center [819, 626] width 17 height 9
click at [39, 200] on div at bounding box center [31, 200] width 21 height 21
click at [35, 258] on div at bounding box center [32, 257] width 11 height 11
click at [32, 173] on div at bounding box center [32, 171] width 11 height 11
click at [36, 313] on div at bounding box center [32, 315] width 11 height 11
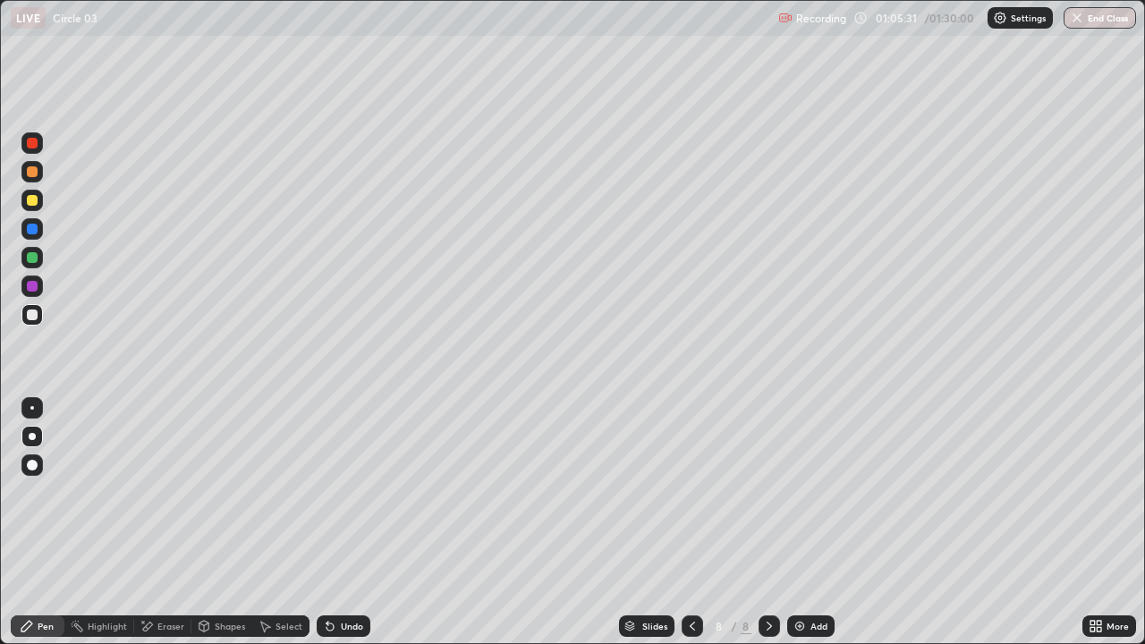
click at [345, 492] on div "Undo" at bounding box center [352, 626] width 22 height 9
click at [344, 492] on div "Undo" at bounding box center [344, 626] width 54 height 21
click at [820, 492] on div "Add" at bounding box center [810, 626] width 47 height 21
click at [327, 492] on icon at bounding box center [328, 623] width 2 height 2
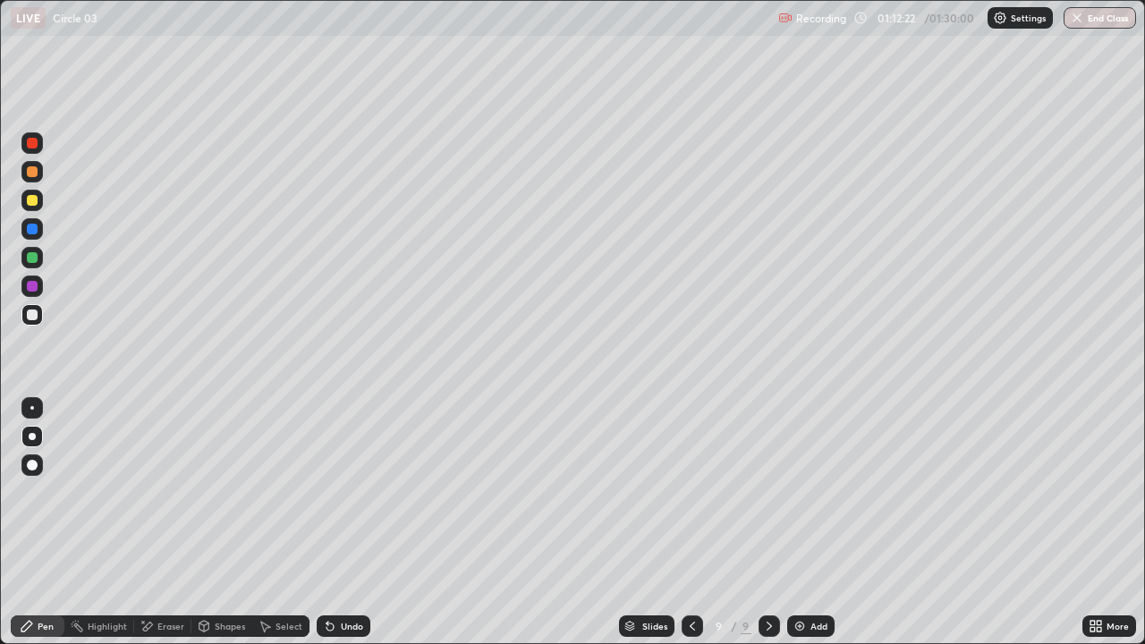
click at [155, 492] on div "Eraser" at bounding box center [162, 626] width 57 height 21
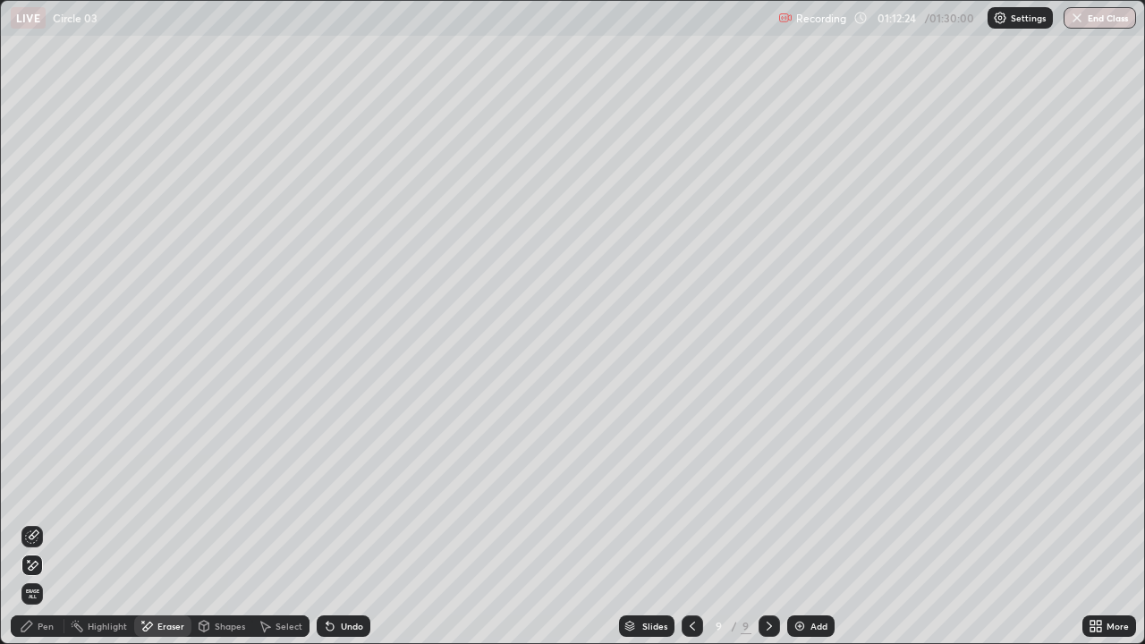
click at [47, 492] on div "Pen" at bounding box center [38, 626] width 54 height 21
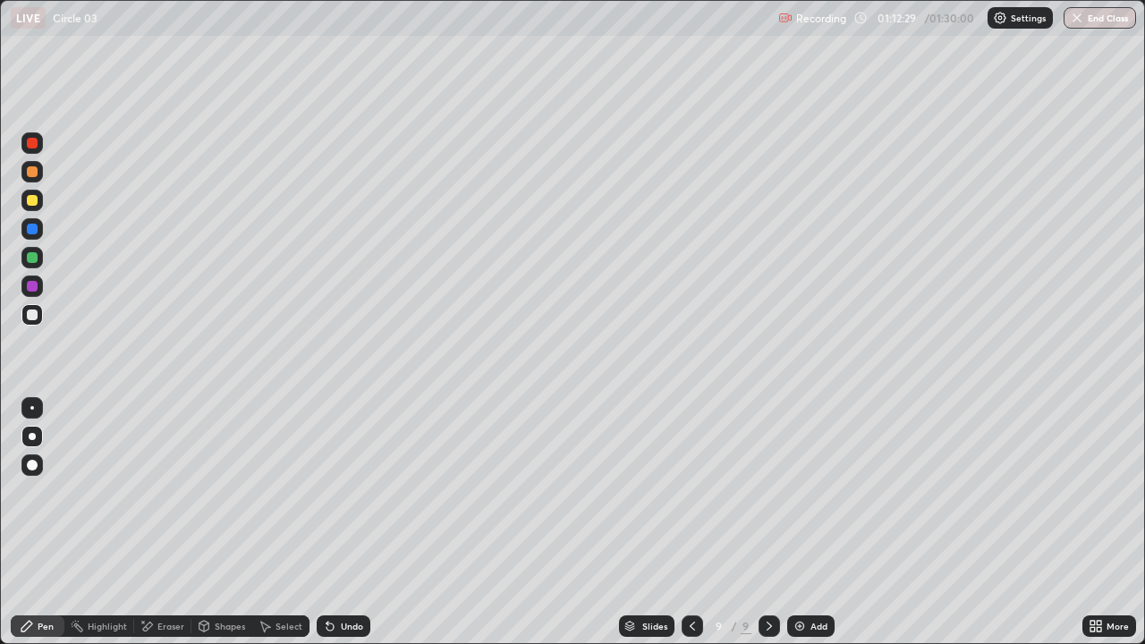
click at [166, 492] on div "Eraser" at bounding box center [170, 626] width 27 height 9
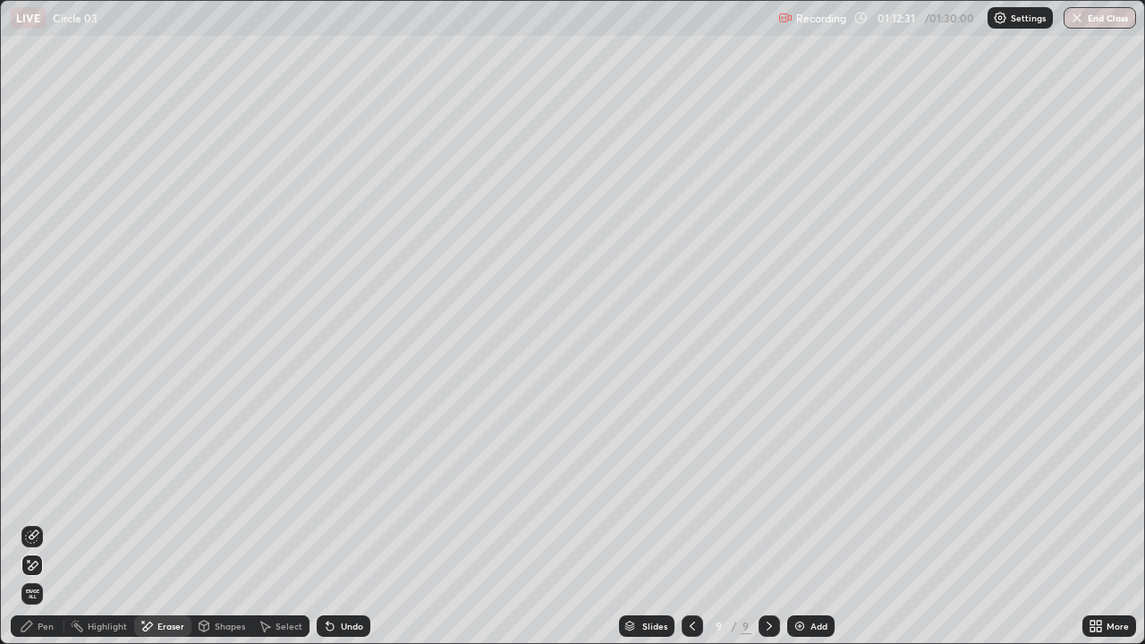
click at [46, 492] on div "Pen" at bounding box center [46, 626] width 16 height 9
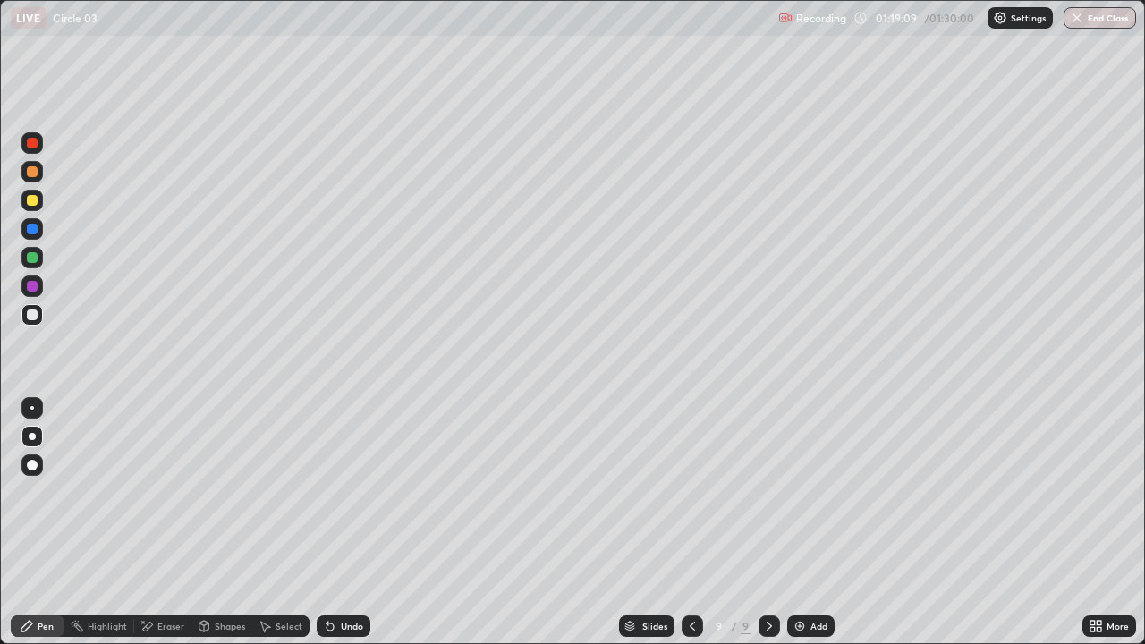
click at [819, 492] on div "Add" at bounding box center [810, 626] width 47 height 21
click at [690, 492] on icon at bounding box center [692, 626] width 14 height 14
click at [691, 492] on icon at bounding box center [691, 626] width 5 height 9
click at [768, 492] on icon at bounding box center [769, 626] width 14 height 14
click at [769, 492] on div at bounding box center [769, 626] width 21 height 21
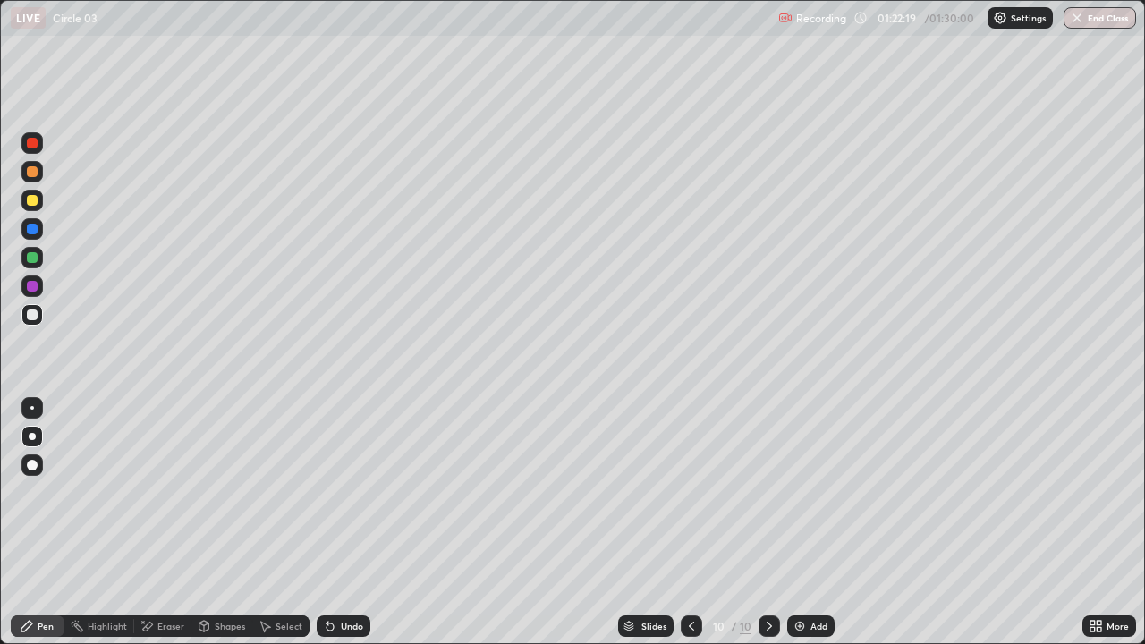
click at [334, 492] on icon at bounding box center [330, 626] width 14 height 14
click at [344, 492] on div "Undo" at bounding box center [352, 626] width 22 height 9
click at [343, 492] on div "Undo" at bounding box center [352, 626] width 22 height 9
click at [346, 492] on div "Undo" at bounding box center [352, 626] width 22 height 9
click at [351, 492] on div "Undo" at bounding box center [352, 626] width 22 height 9
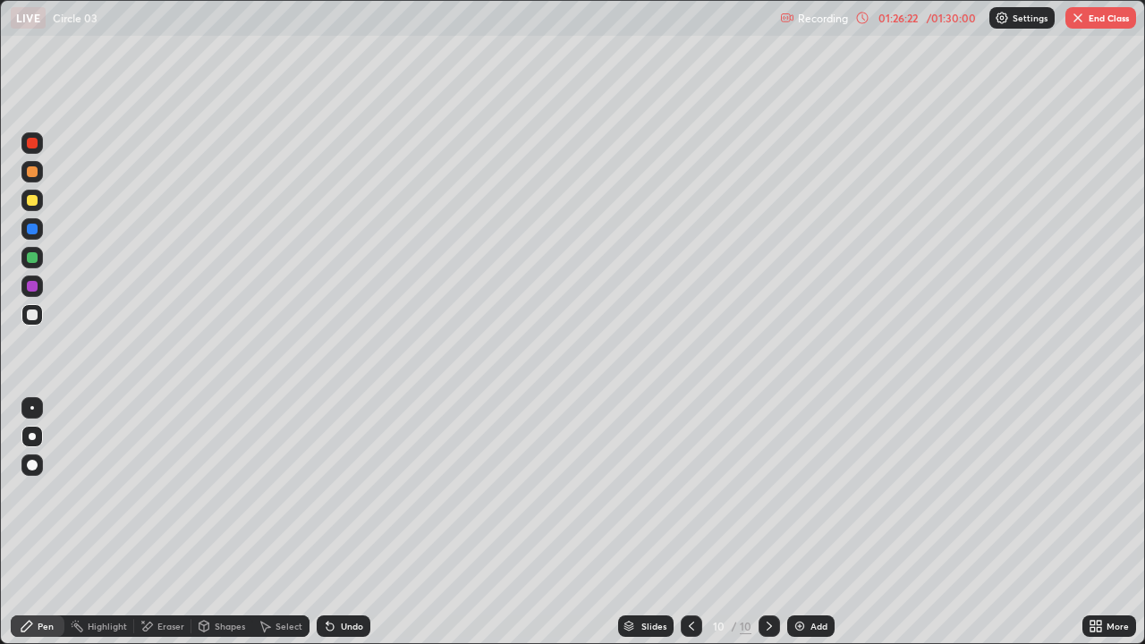
click at [352, 492] on div "Undo" at bounding box center [352, 626] width 22 height 9
click at [353, 492] on div "Undo" at bounding box center [352, 626] width 22 height 9
click at [353, 492] on div "Undo" at bounding box center [344, 626] width 54 height 21
click at [355, 492] on div "Undo" at bounding box center [344, 626] width 54 height 21
click at [163, 492] on div "Eraser" at bounding box center [170, 626] width 27 height 9
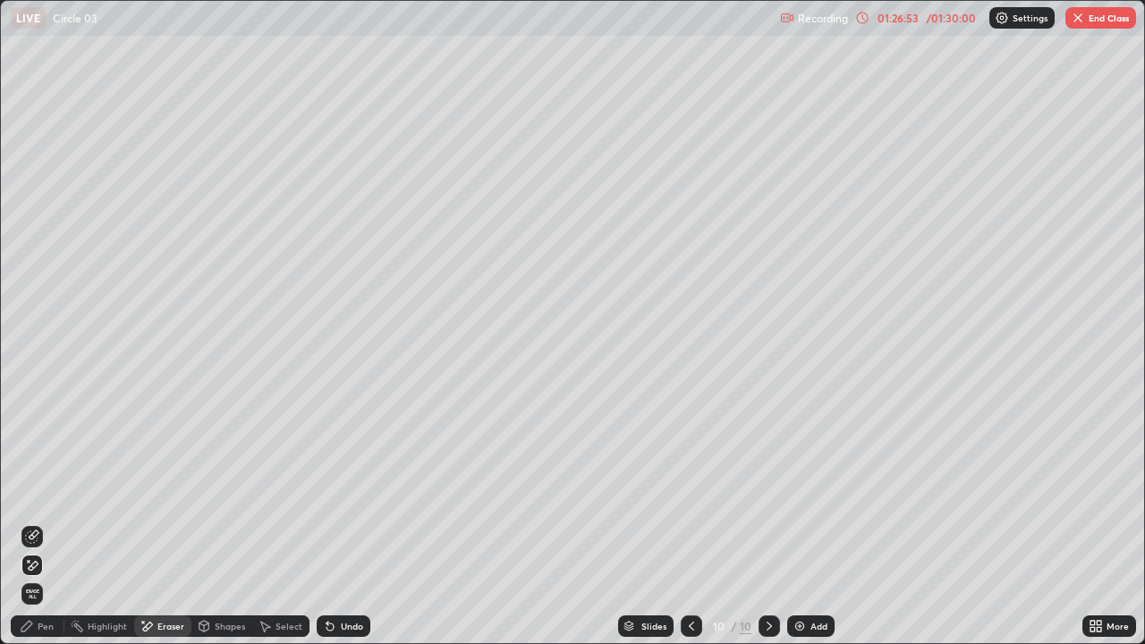
click at [49, 492] on div "Pen" at bounding box center [46, 626] width 16 height 9
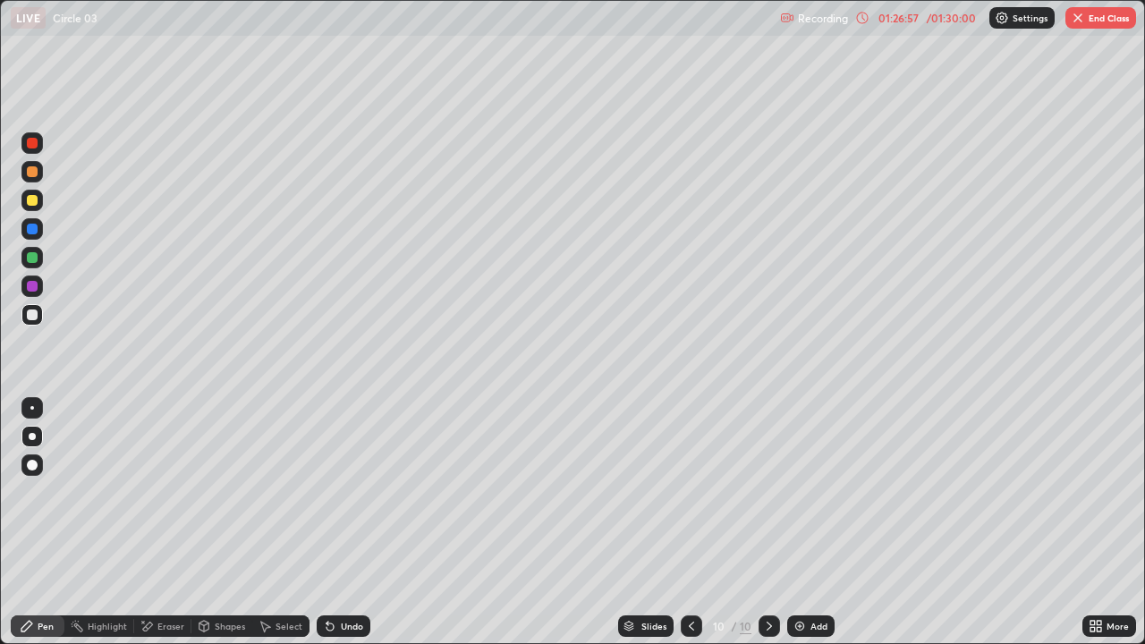
click at [341, 492] on div "Undo" at bounding box center [352, 626] width 22 height 9
click at [337, 492] on div "Undo" at bounding box center [344, 626] width 54 height 21
click at [341, 492] on div "Undo" at bounding box center [352, 626] width 22 height 9
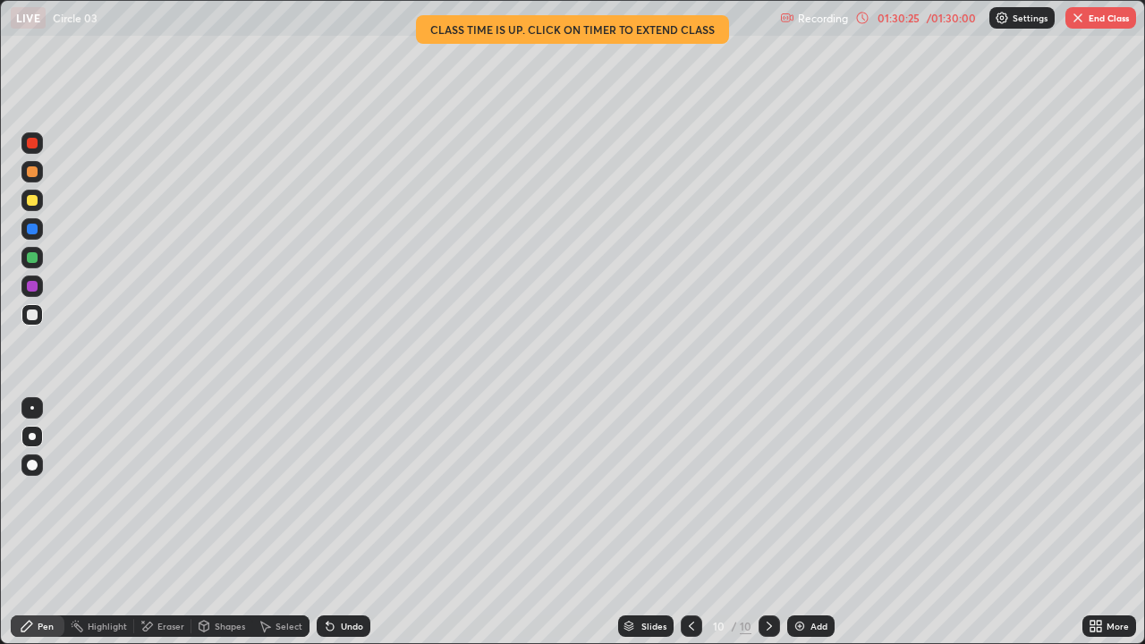
click at [1087, 19] on button "End Class" at bounding box center [1101, 17] width 71 height 21
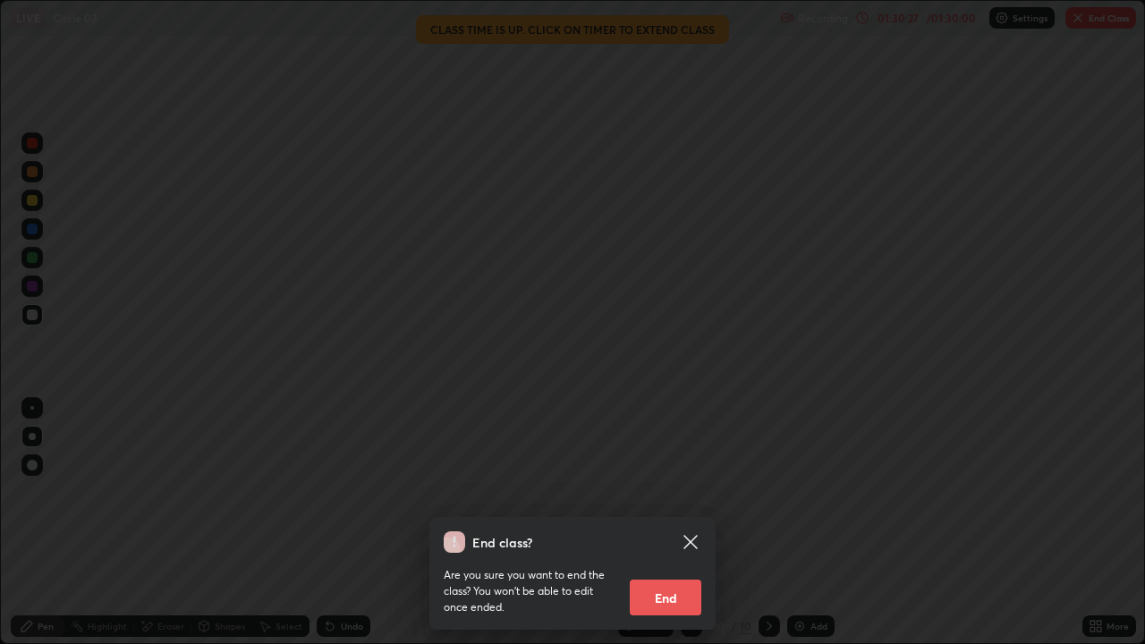
click at [679, 492] on button "End" at bounding box center [666, 598] width 72 height 36
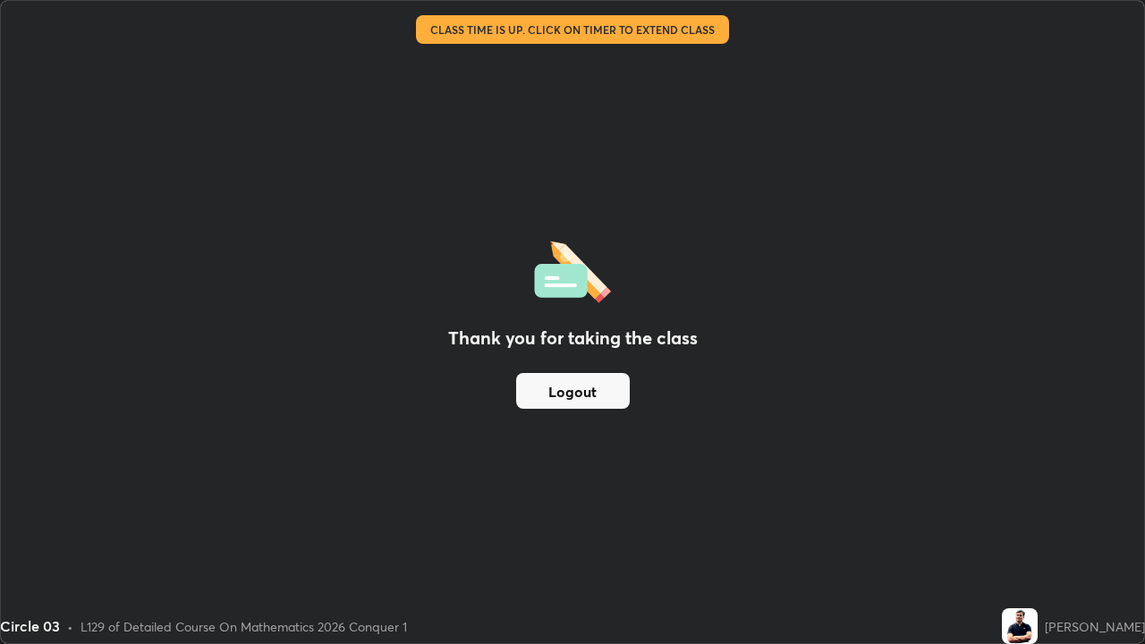
click at [594, 393] on button "Logout" at bounding box center [573, 391] width 114 height 36
click at [594, 392] on button "Logout" at bounding box center [573, 391] width 114 height 36
